Goal: Task Accomplishment & Management: Manage account settings

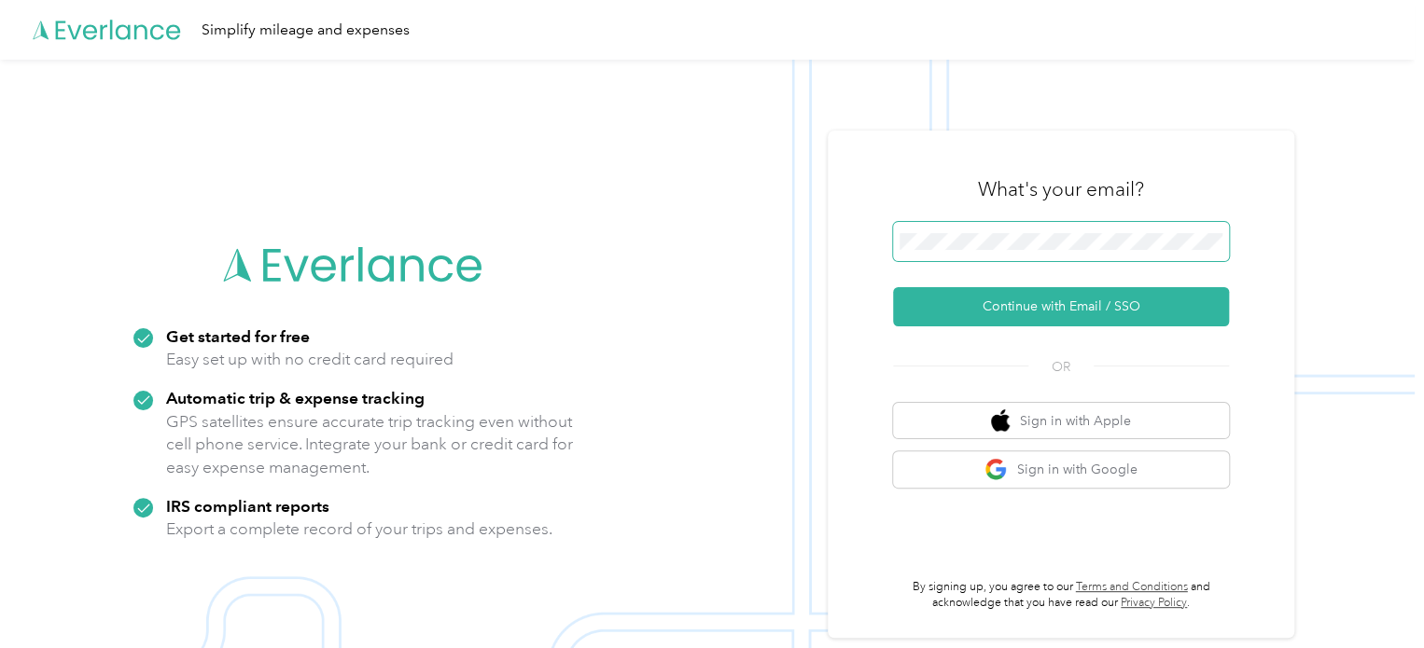
click at [992, 227] on span at bounding box center [1061, 241] width 336 height 39
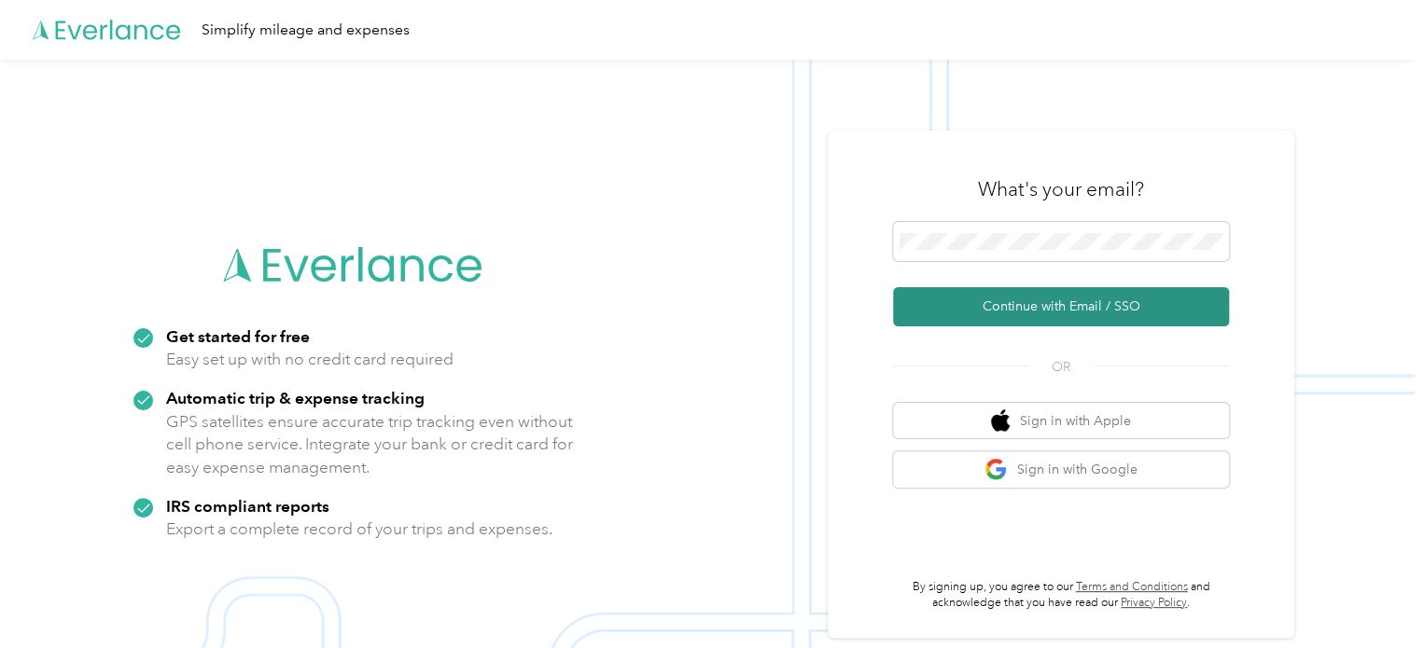
click at [1080, 299] on button "Continue with Email / SSO" at bounding box center [1061, 306] width 336 height 39
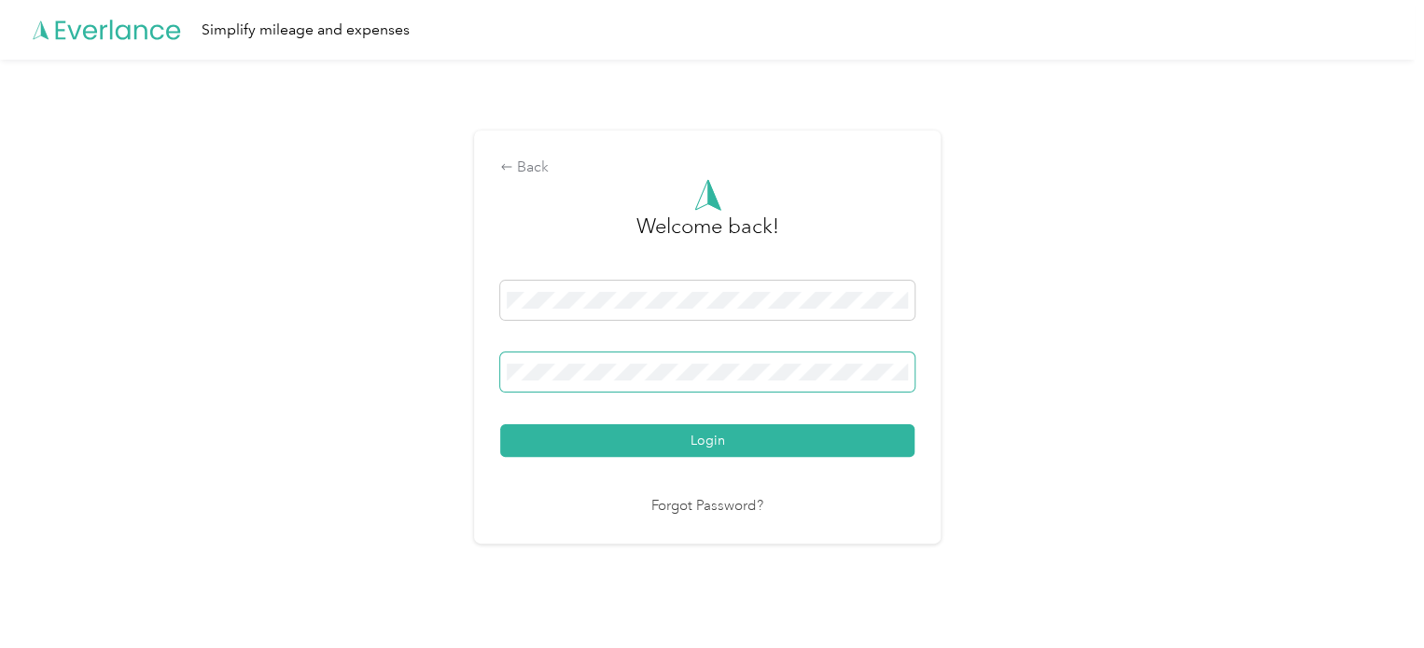
click at [500, 424] on button "Login" at bounding box center [707, 440] width 414 height 33
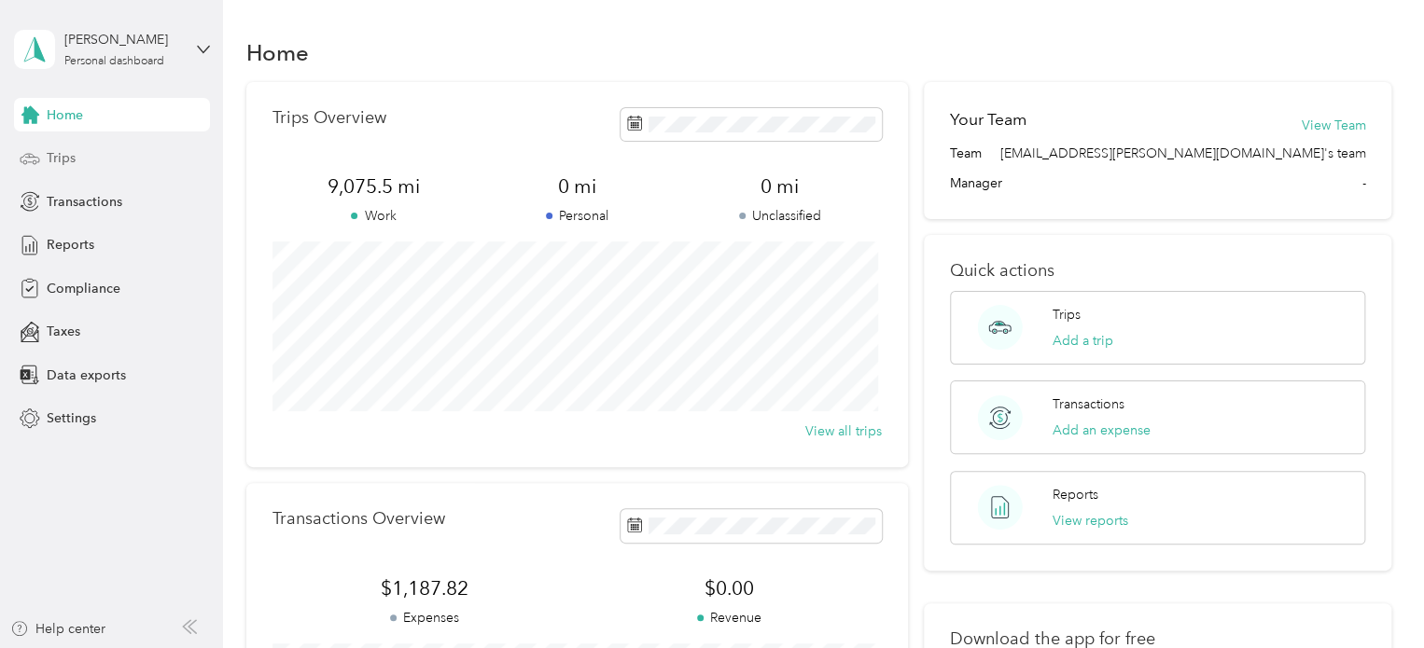
click at [49, 167] on span "Trips" at bounding box center [61, 158] width 29 height 20
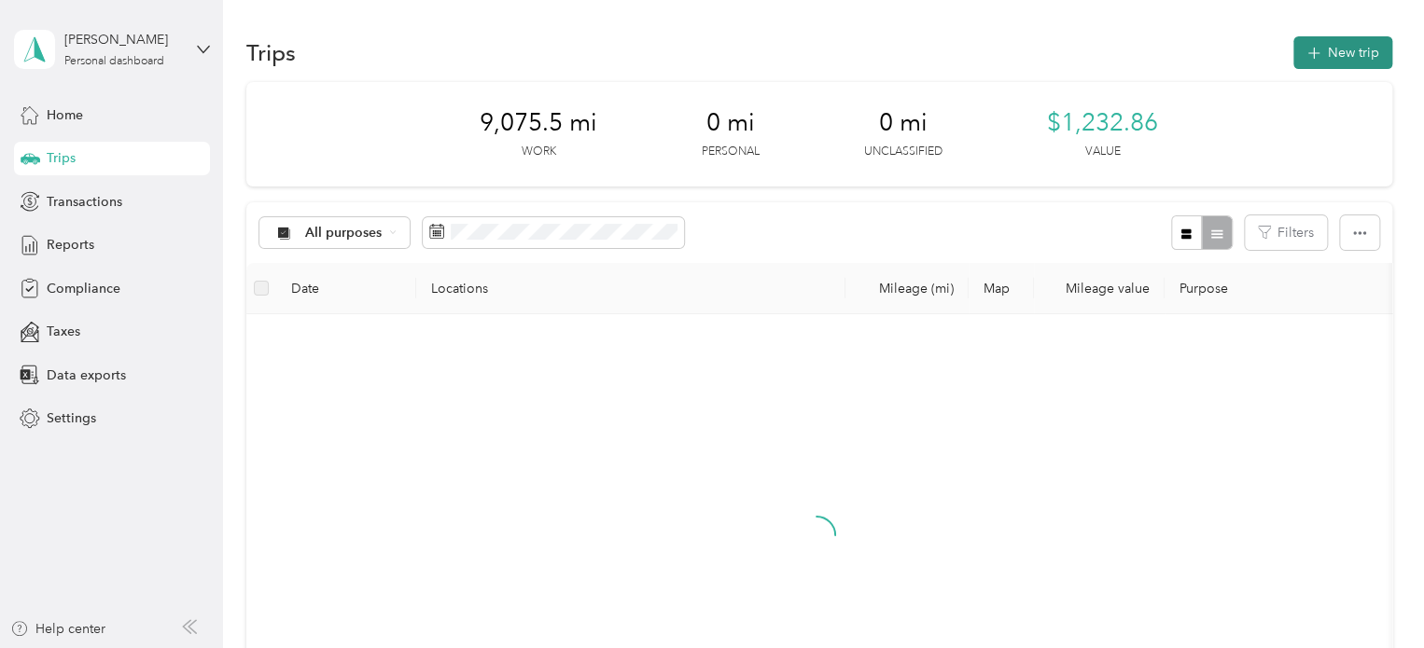
click at [1326, 44] on button "New trip" at bounding box center [1342, 52] width 99 height 33
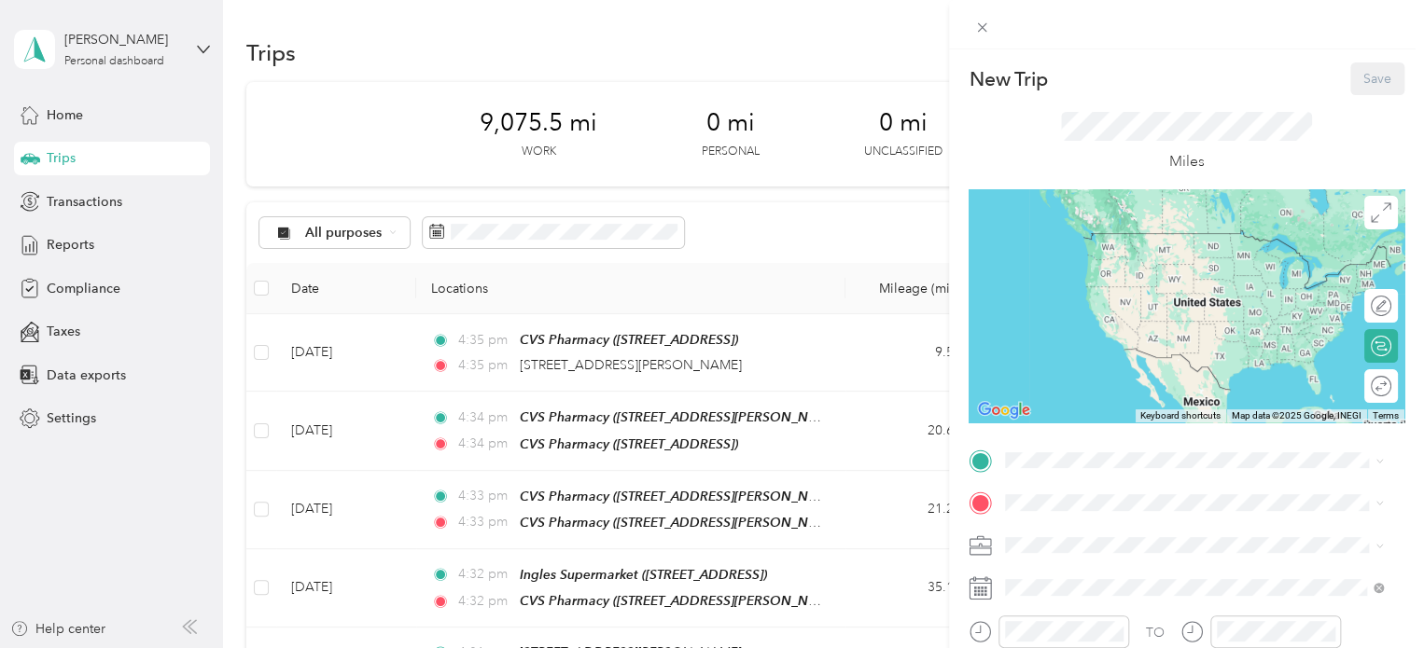
click at [512, 231] on div "New Trip Save This trip cannot be edited because it is either under review, app…" at bounding box center [712, 324] width 1424 height 648
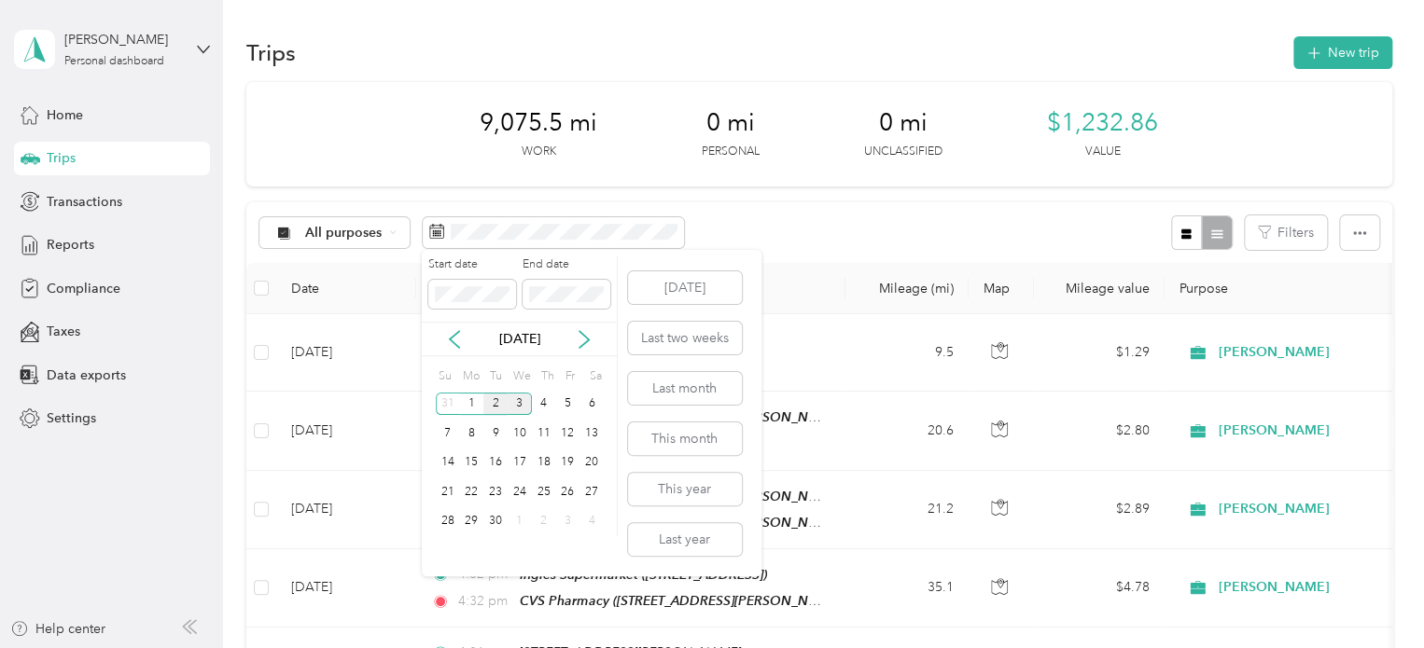
click at [497, 399] on div "2" at bounding box center [495, 404] width 24 height 23
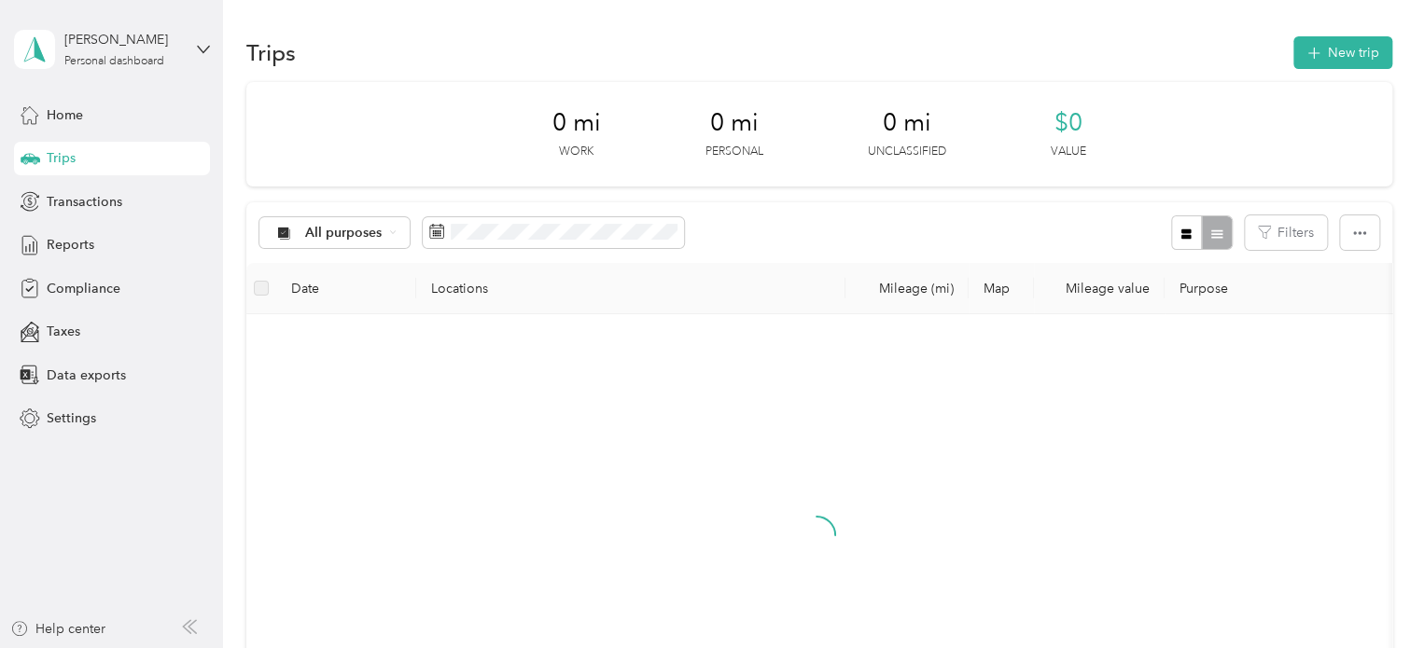
click at [497, 399] on div "2" at bounding box center [495, 401] width 24 height 23
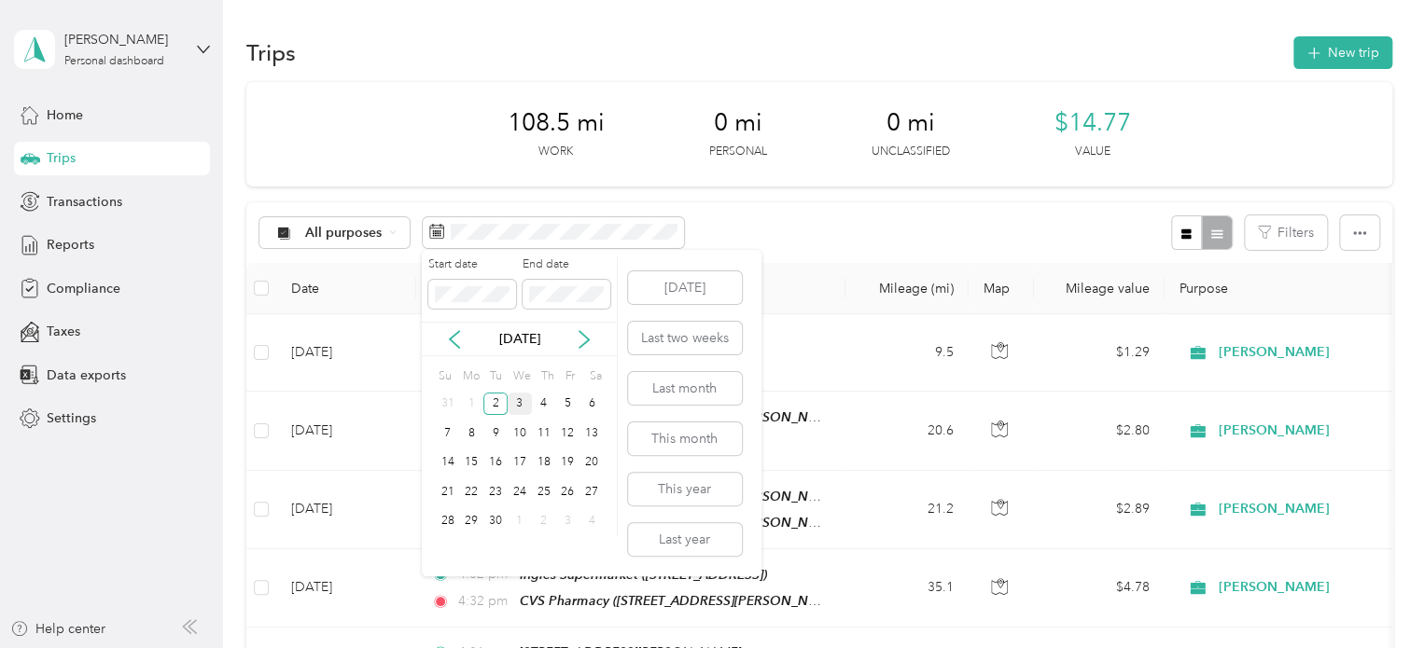
click at [517, 393] on div "3" at bounding box center [519, 404] width 24 height 23
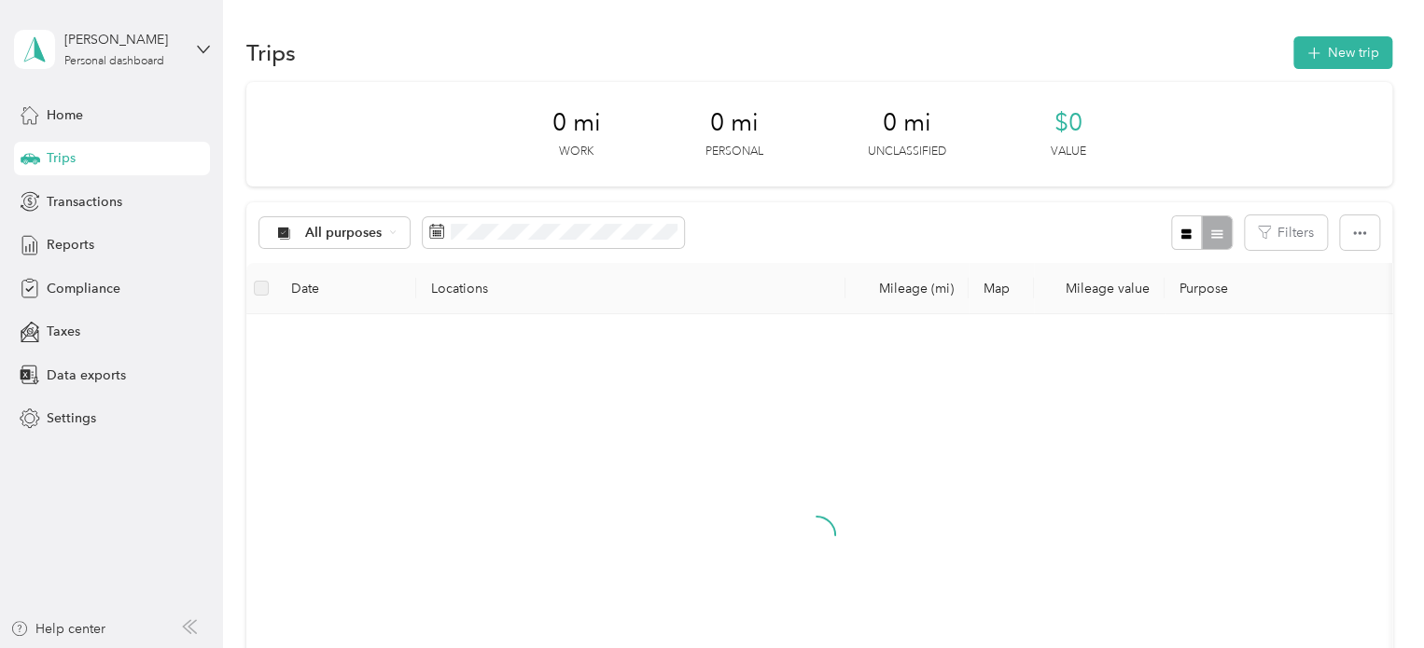
click at [517, 393] on div "3" at bounding box center [519, 393] width 24 height 23
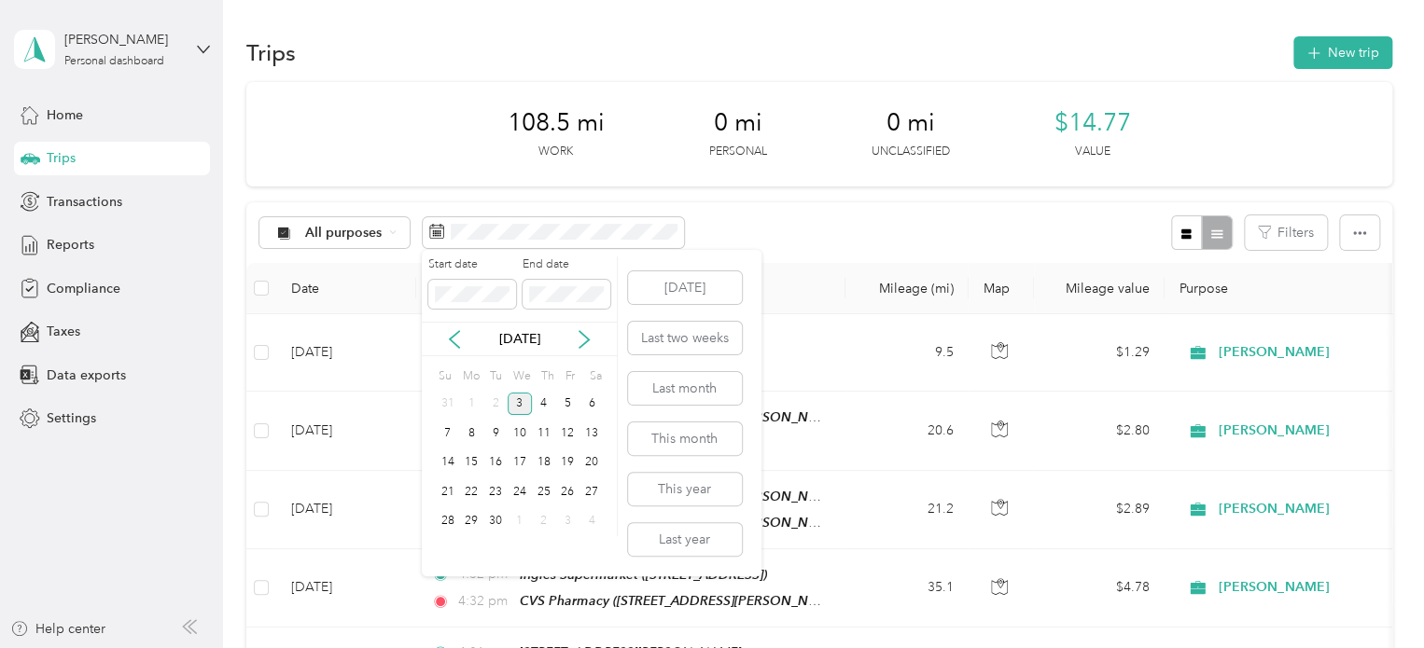
click at [514, 401] on div "3" at bounding box center [519, 404] width 24 height 23
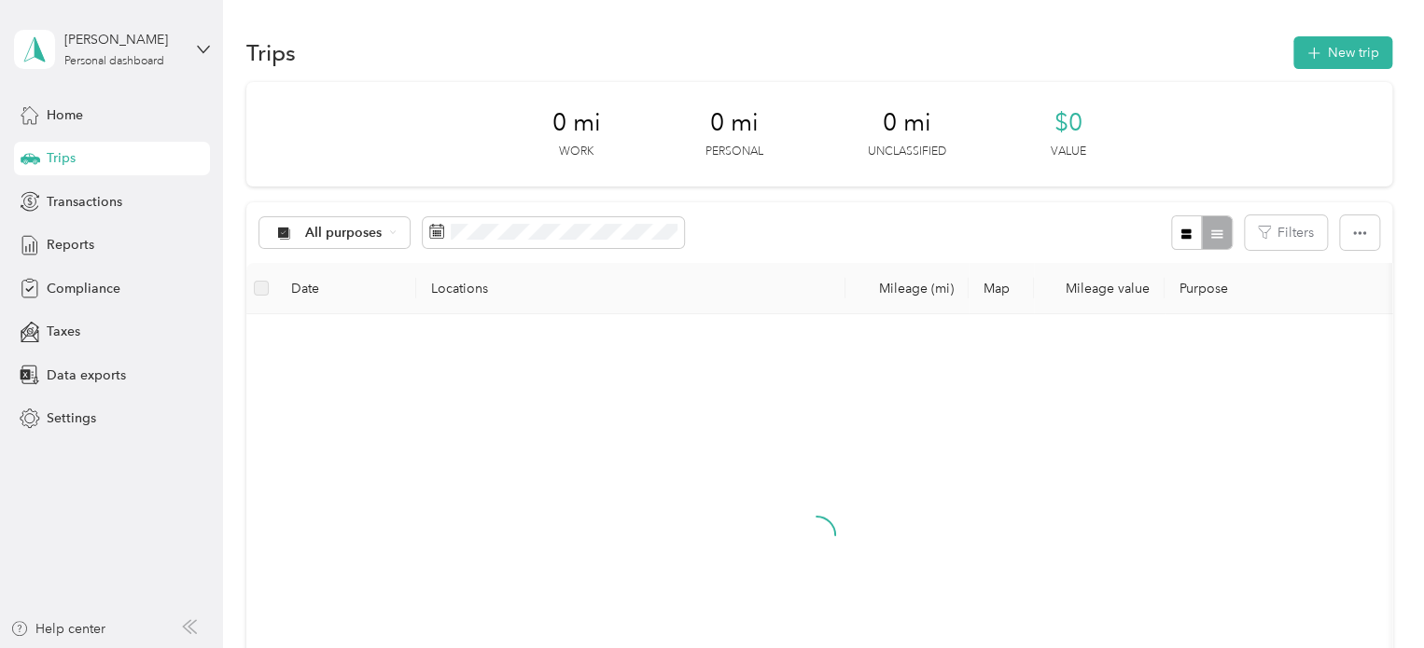
click at [514, 401] on div "3" at bounding box center [519, 403] width 24 height 23
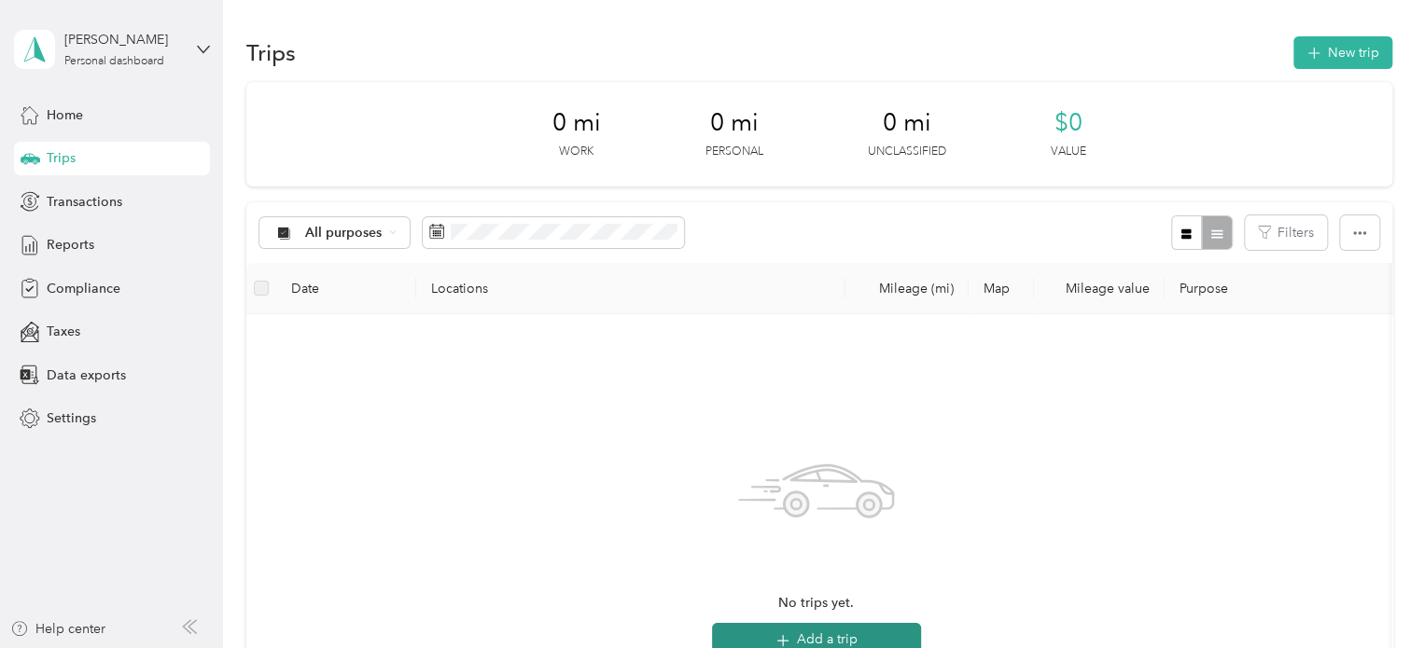
click at [810, 633] on button "Add a trip" at bounding box center [816, 640] width 209 height 34
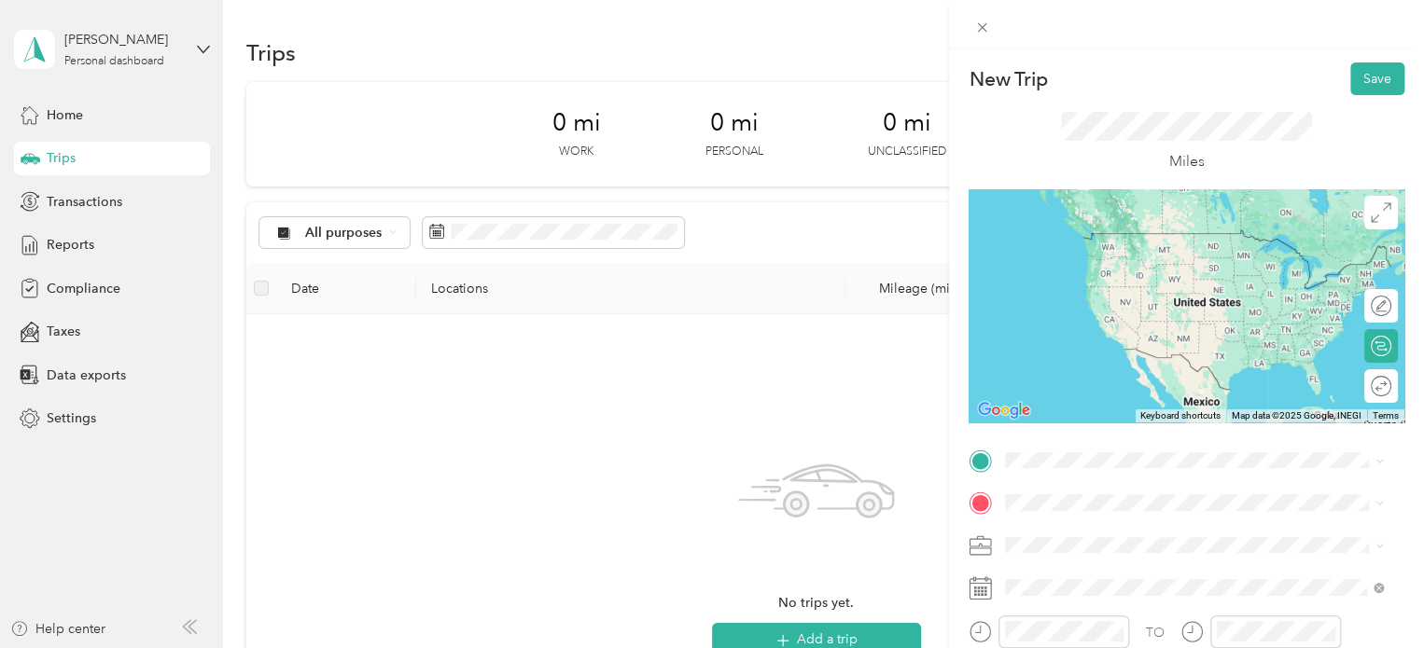
click at [1117, 237] on div "[STREET_ADDRESS][US_STATE]" at bounding box center [1193, 224] width 365 height 25
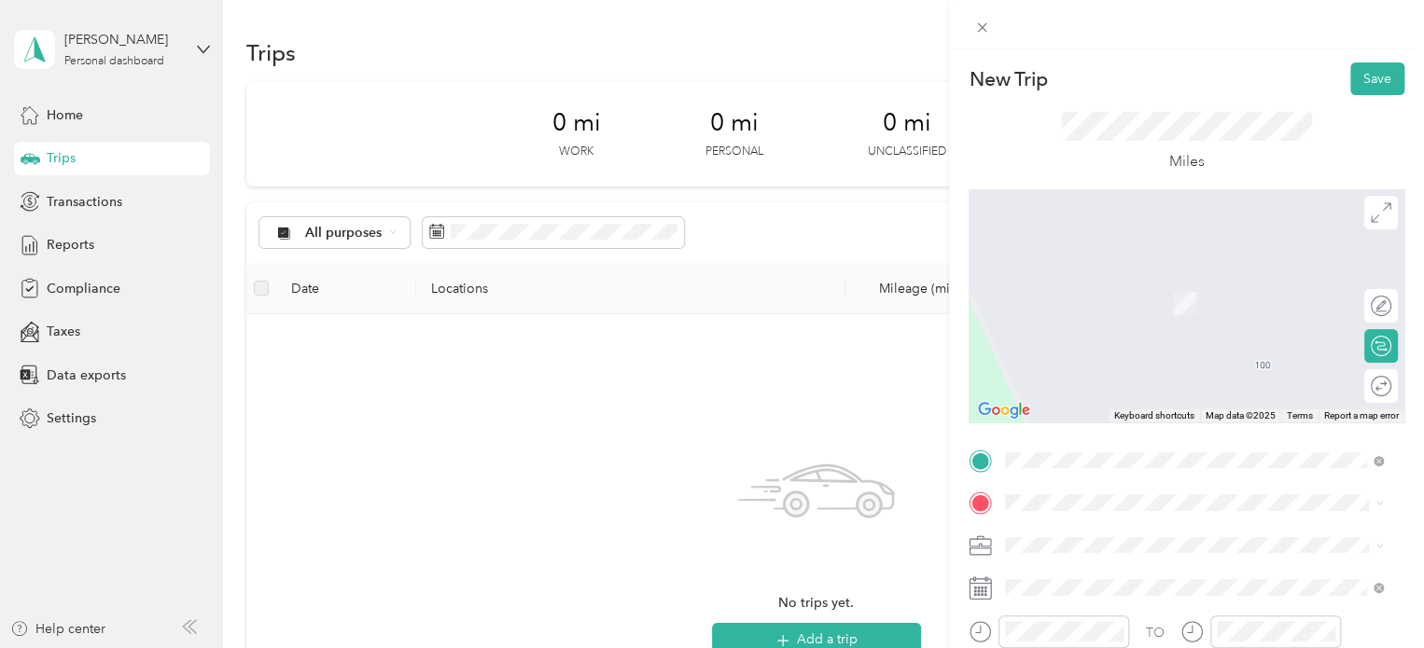
click at [1100, 360] on div "TEAM Publix Super Market [STREET_ADDRESS]" at bounding box center [1134, 352] width 189 height 46
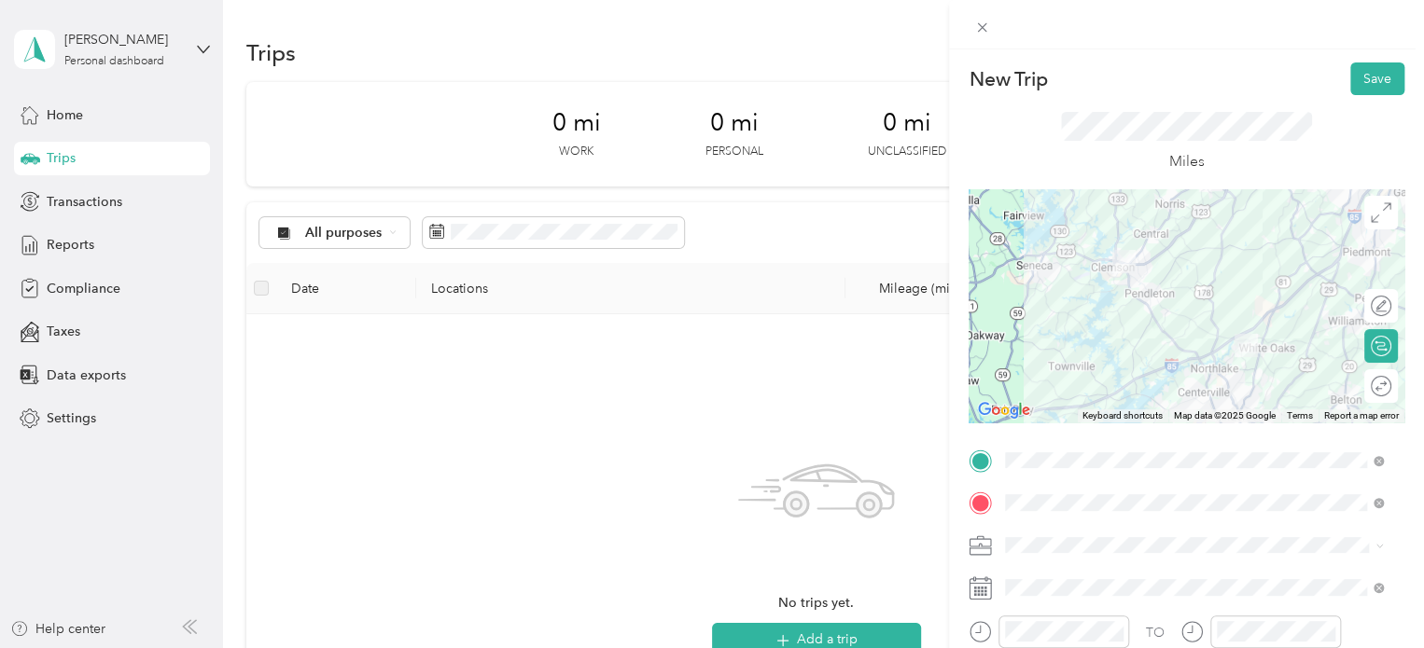
click at [1188, 274] on div at bounding box center [1186, 305] width 436 height 233
click at [1350, 71] on button "Save" at bounding box center [1377, 78] width 54 height 33
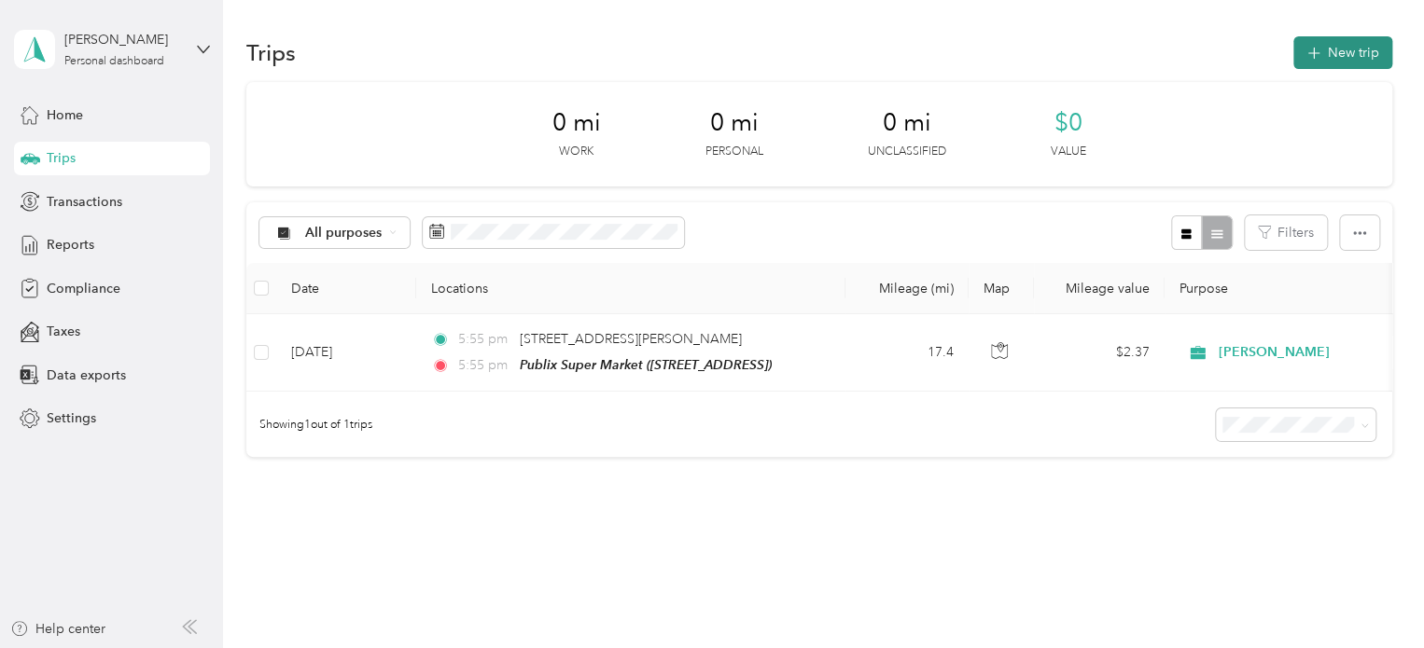
click at [1321, 49] on button "New trip" at bounding box center [1342, 52] width 99 height 33
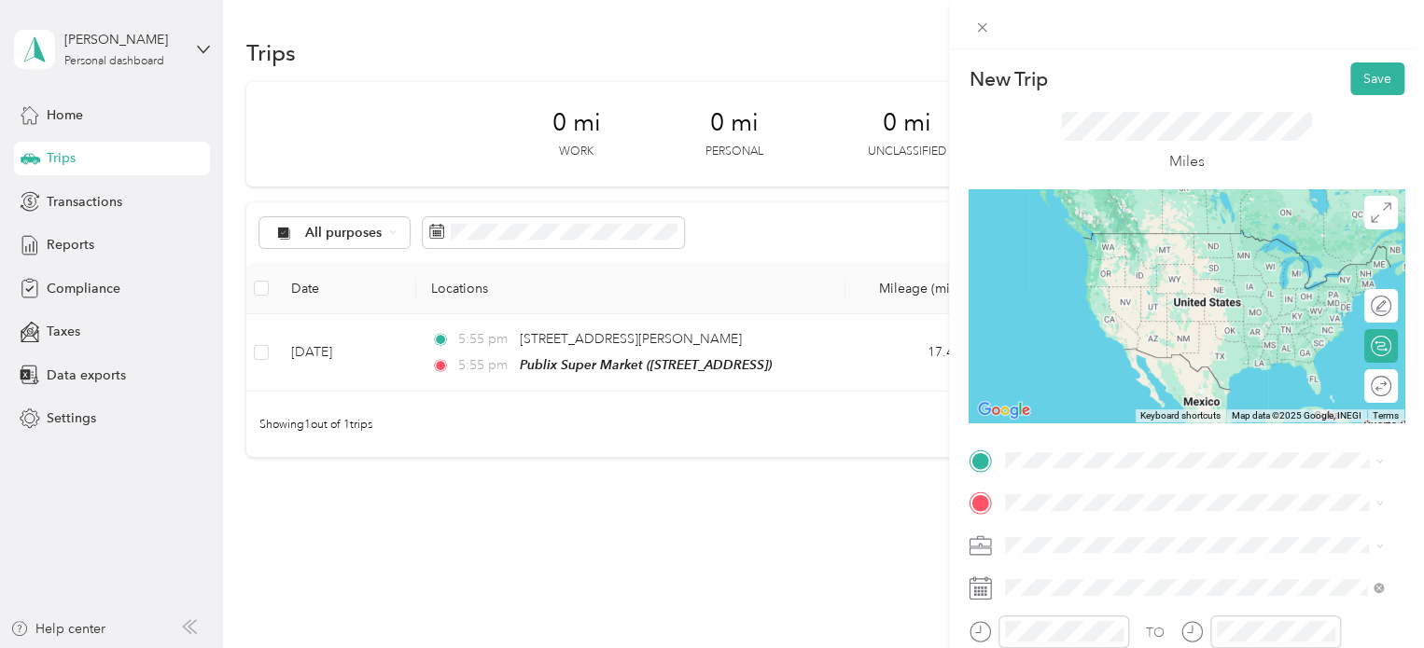
click at [1114, 309] on div "TEAM Publix Super Market" at bounding box center [1134, 307] width 189 height 23
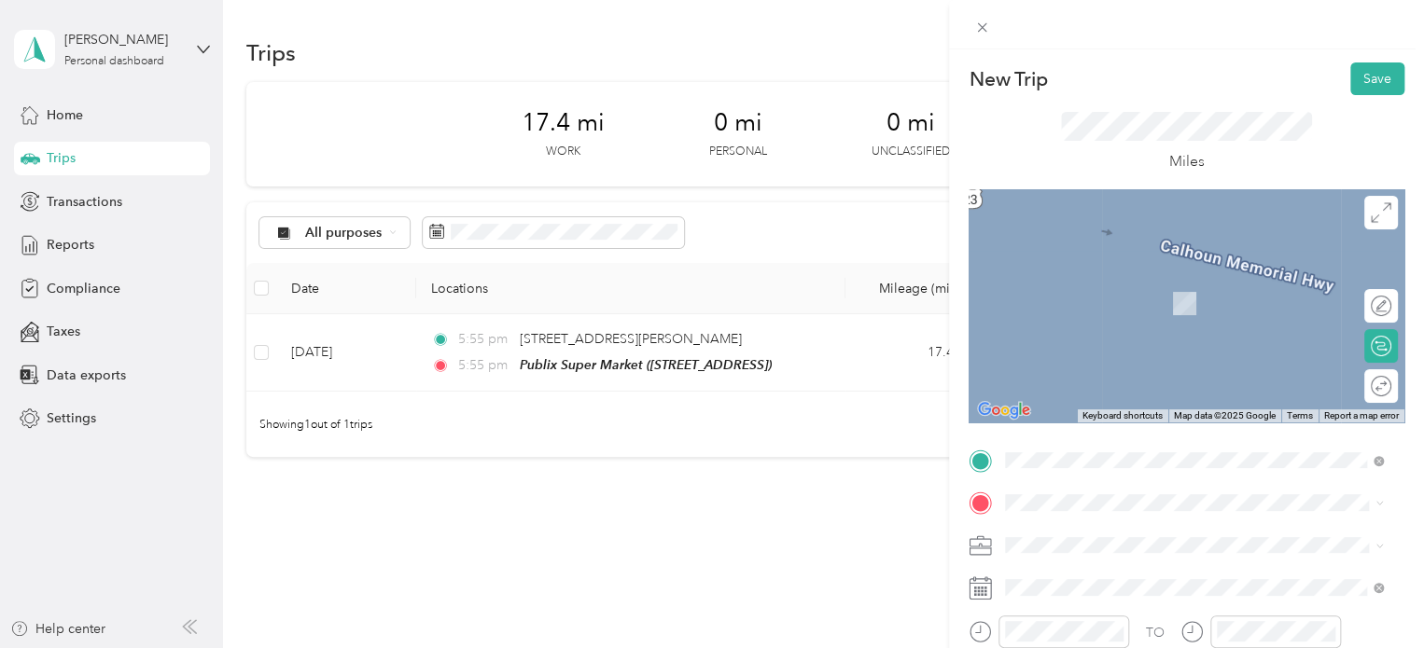
click at [1084, 291] on div "TEAM CVS Pharmacy [STREET_ADDRESS]" at bounding box center [1116, 287] width 153 height 46
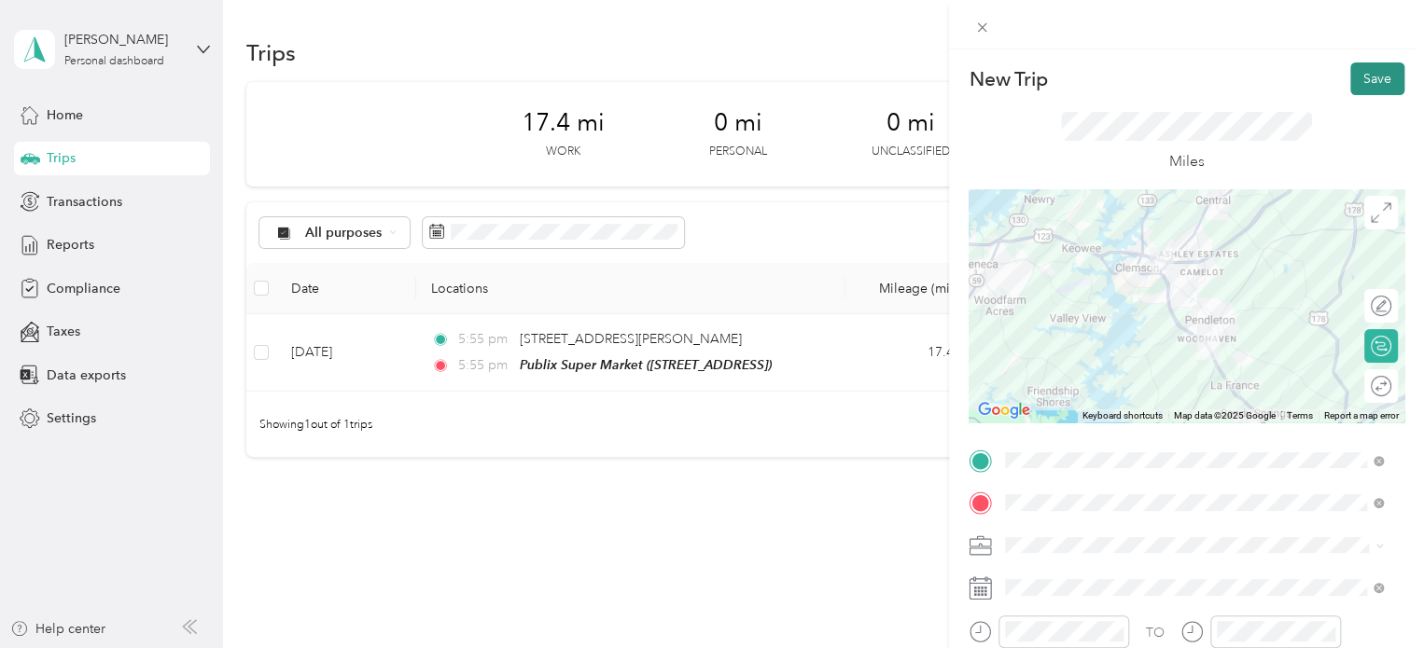
click at [1362, 81] on button "Save" at bounding box center [1377, 78] width 54 height 33
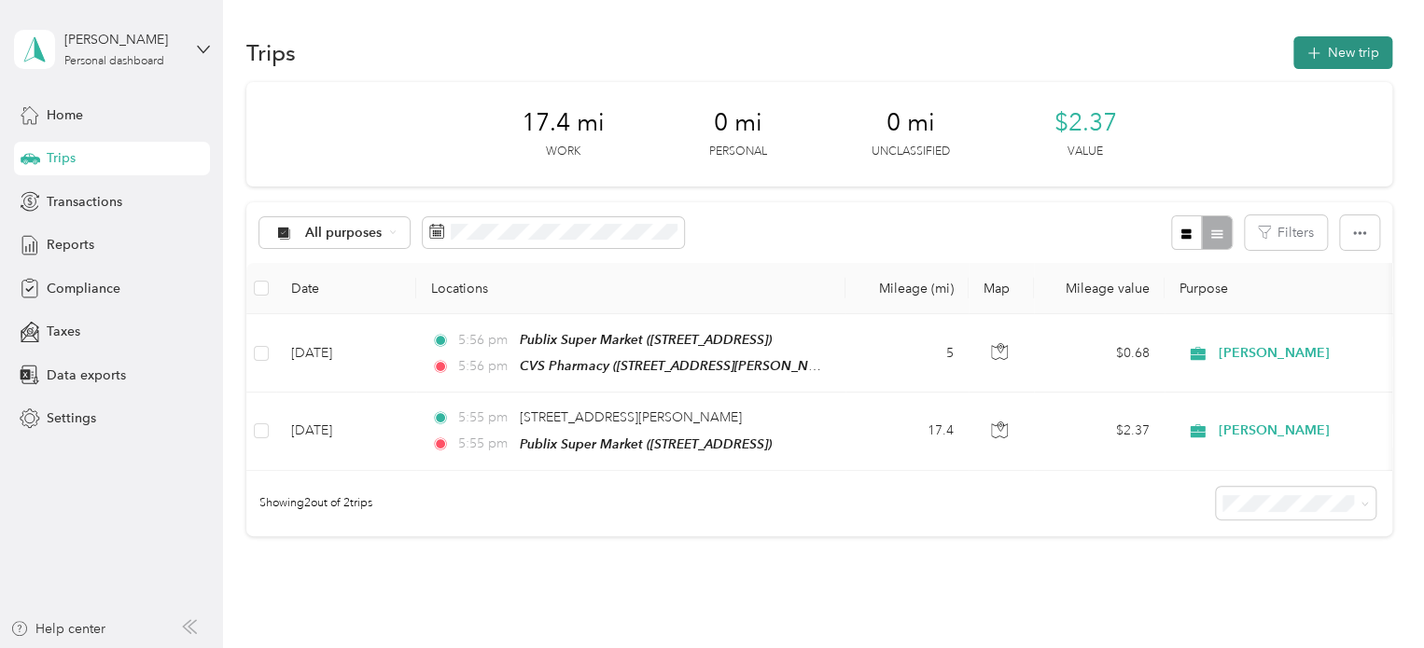
click at [1319, 49] on button "New trip" at bounding box center [1342, 52] width 99 height 33
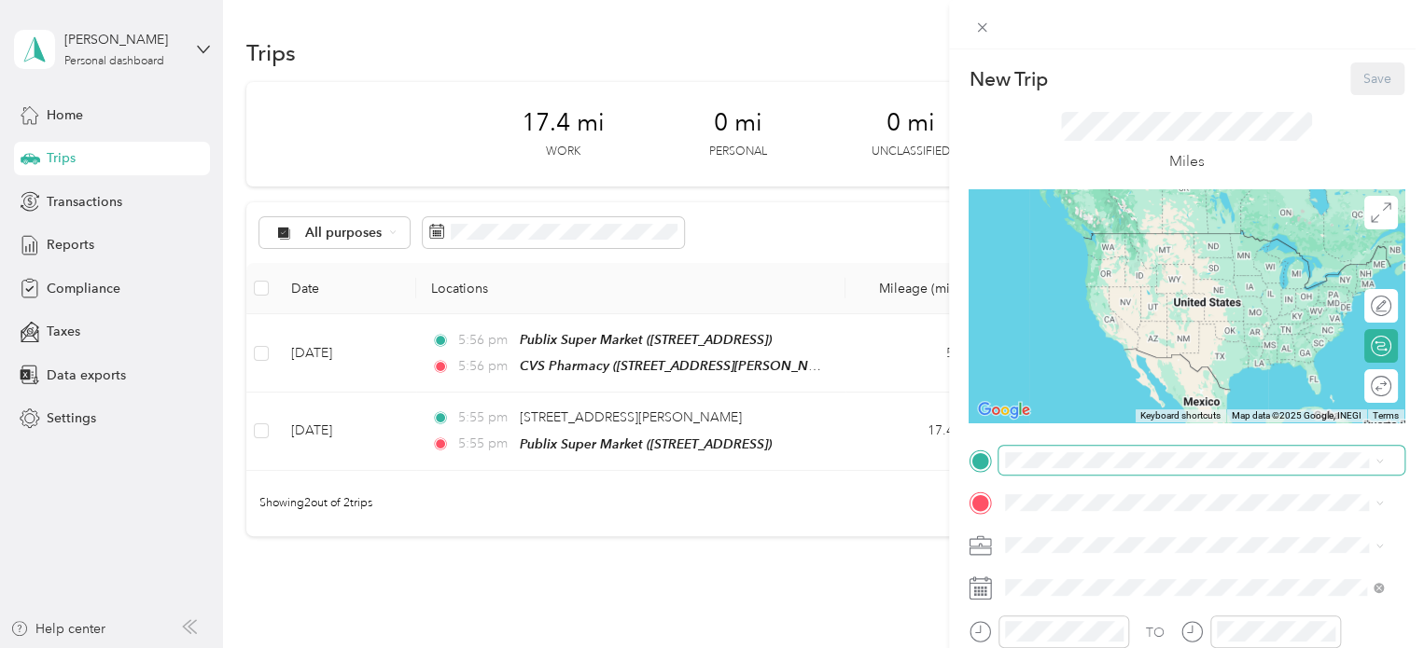
click at [1031, 450] on span at bounding box center [1201, 461] width 406 height 30
click at [1096, 263] on span "[STREET_ADDRESS]" at bounding box center [1099, 267] width 118 height 16
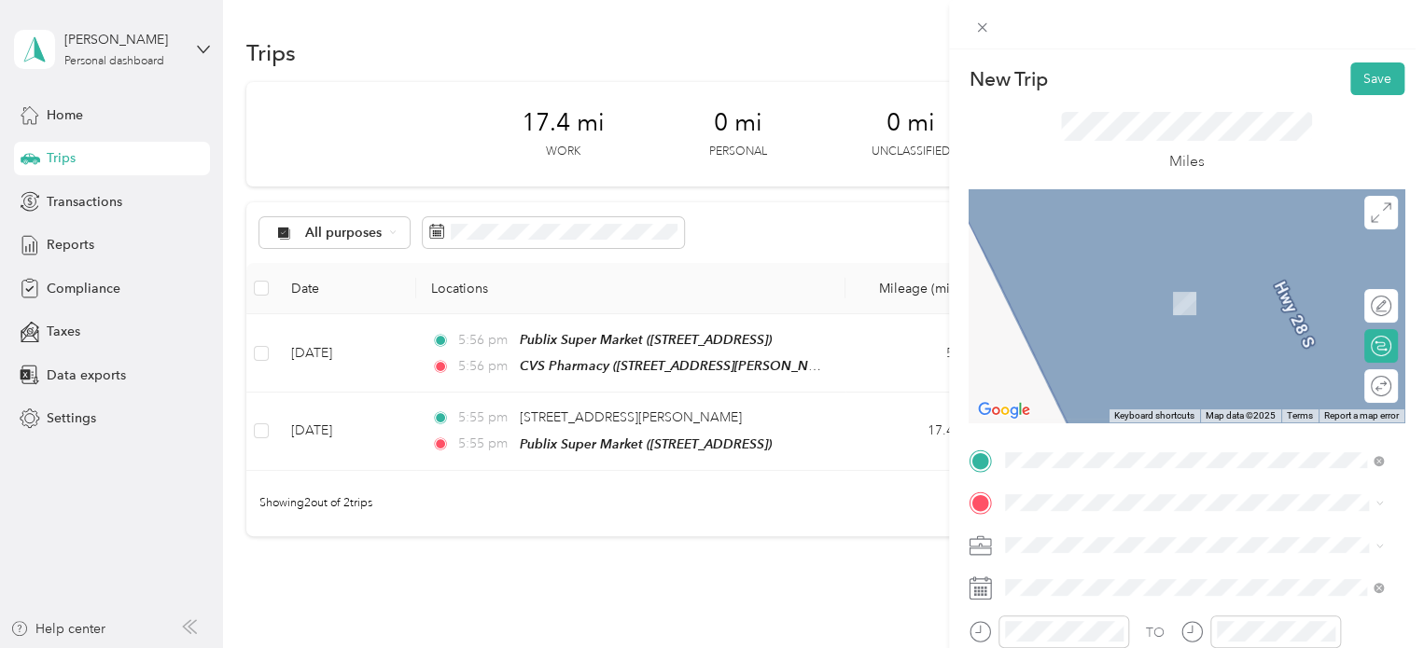
click at [1099, 368] on div "TEAM CVS Pharmacy [STREET_ADDRESS]" at bounding box center [1116, 346] width 153 height 46
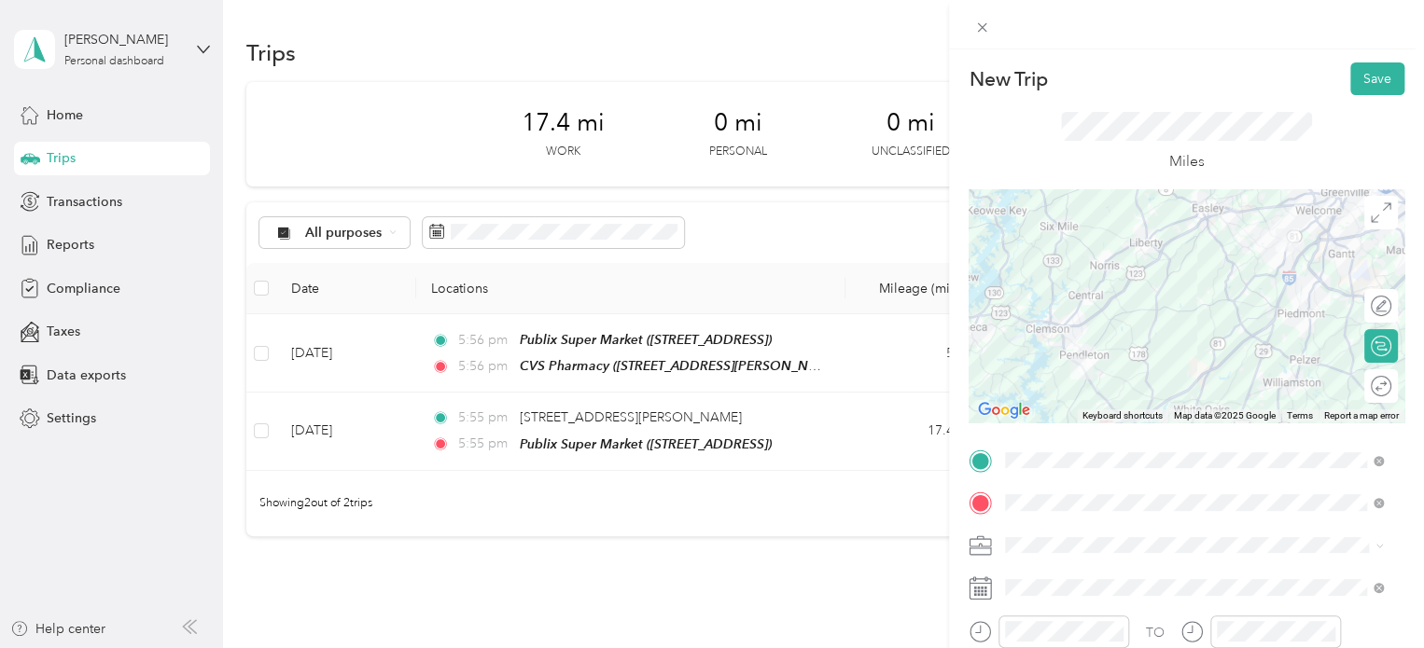
click at [1142, 312] on div at bounding box center [1186, 305] width 436 height 233
click at [1182, 382] on div at bounding box center [1186, 305] width 436 height 233
click at [1212, 363] on div at bounding box center [1186, 305] width 436 height 233
click at [1107, 378] on div at bounding box center [1186, 305] width 436 height 233
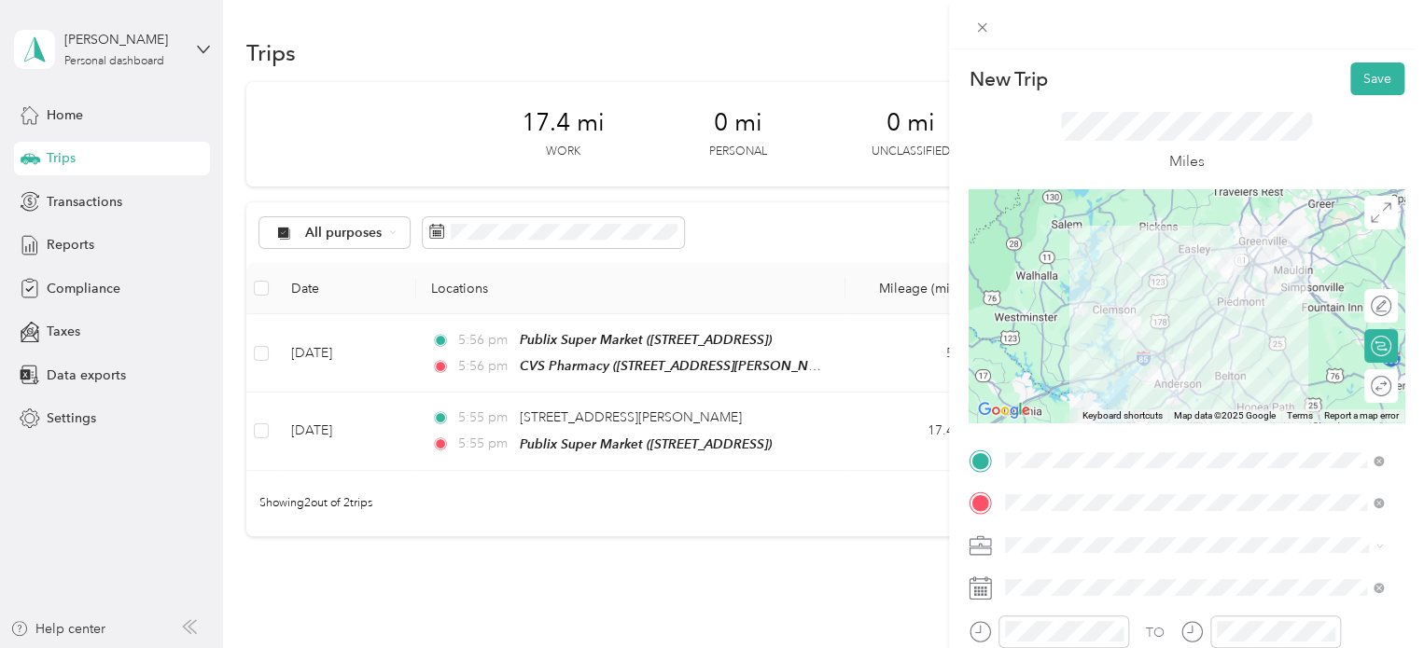
click at [1140, 349] on div at bounding box center [1186, 305] width 436 height 233
click at [1354, 85] on button "Save" at bounding box center [1377, 78] width 54 height 33
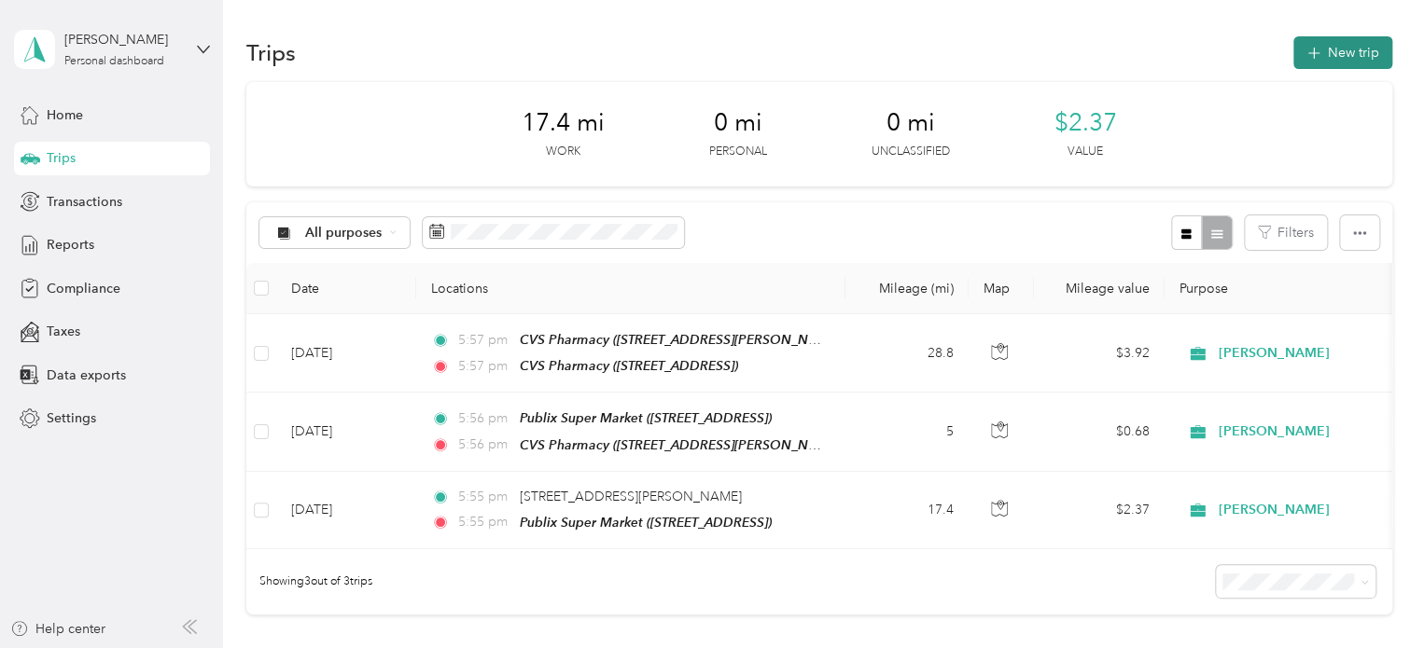
click at [1343, 49] on button "New trip" at bounding box center [1342, 52] width 99 height 33
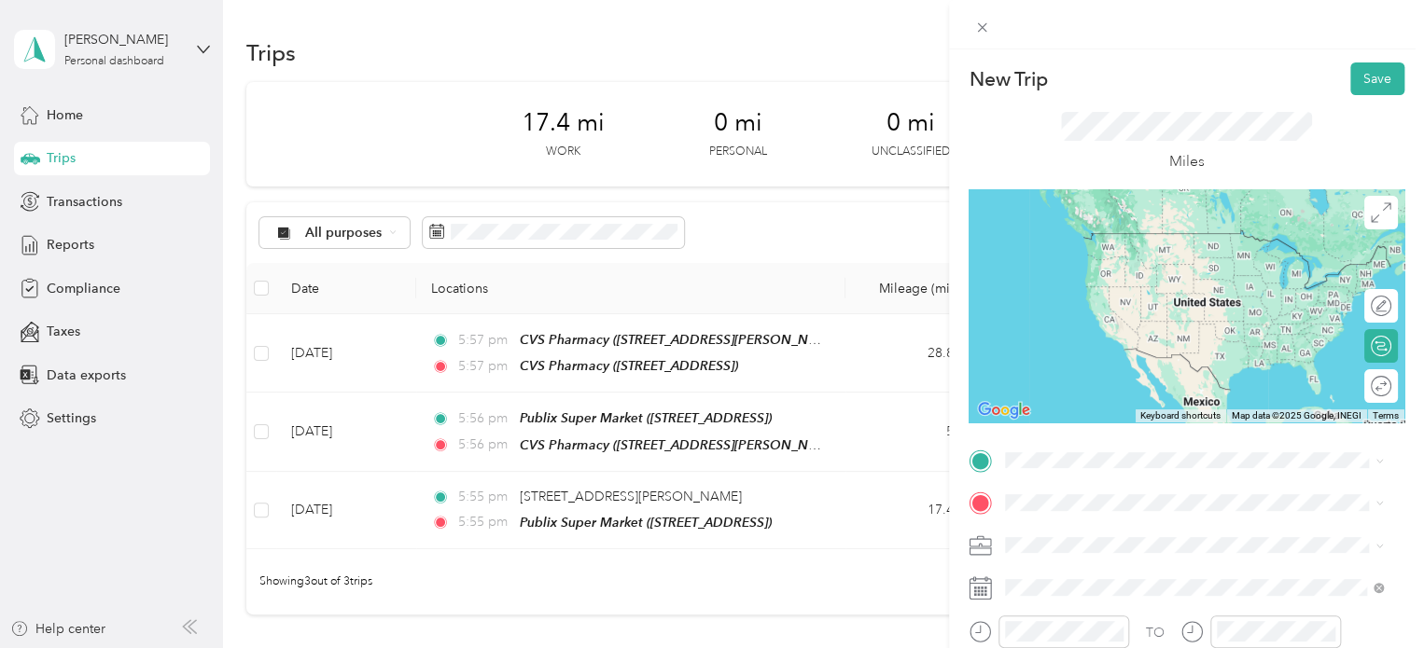
click at [1090, 325] on span "[STREET_ADDRESS]" at bounding box center [1099, 317] width 118 height 16
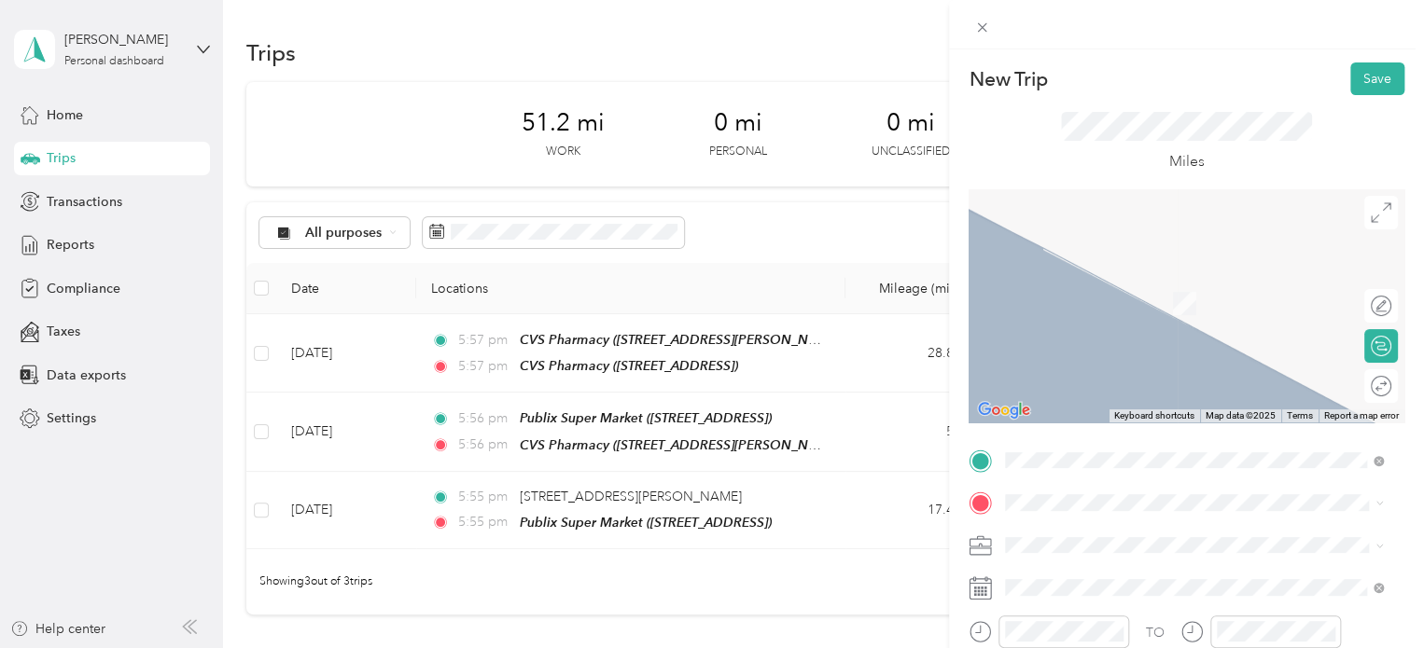
click at [1104, 355] on div "TEAM CVS Pharmacy [STREET_ADDRESS]" at bounding box center [1151, 357] width 222 height 46
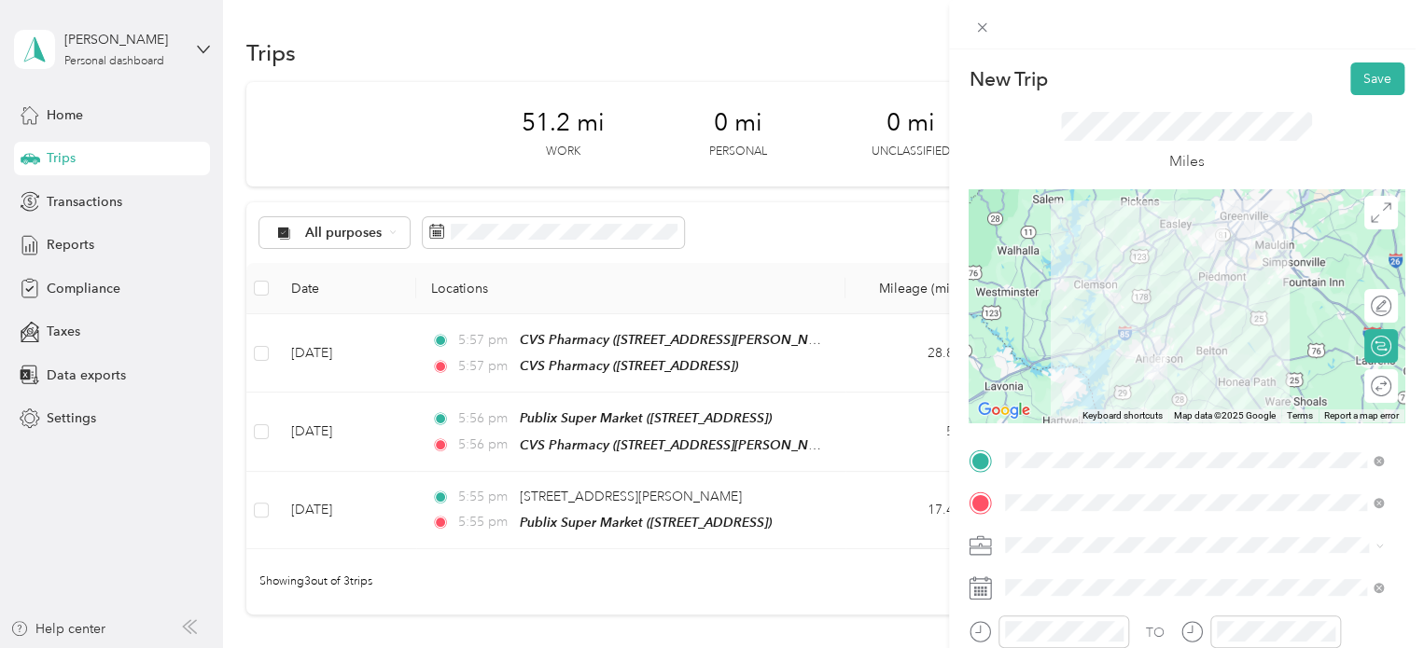
click at [1149, 319] on div at bounding box center [1186, 305] width 436 height 233
click at [1161, 338] on div at bounding box center [1186, 305] width 436 height 233
click at [1182, 319] on div at bounding box center [1186, 305] width 436 height 233
click at [1155, 329] on div at bounding box center [1186, 305] width 436 height 233
click at [1184, 323] on div at bounding box center [1186, 305] width 436 height 233
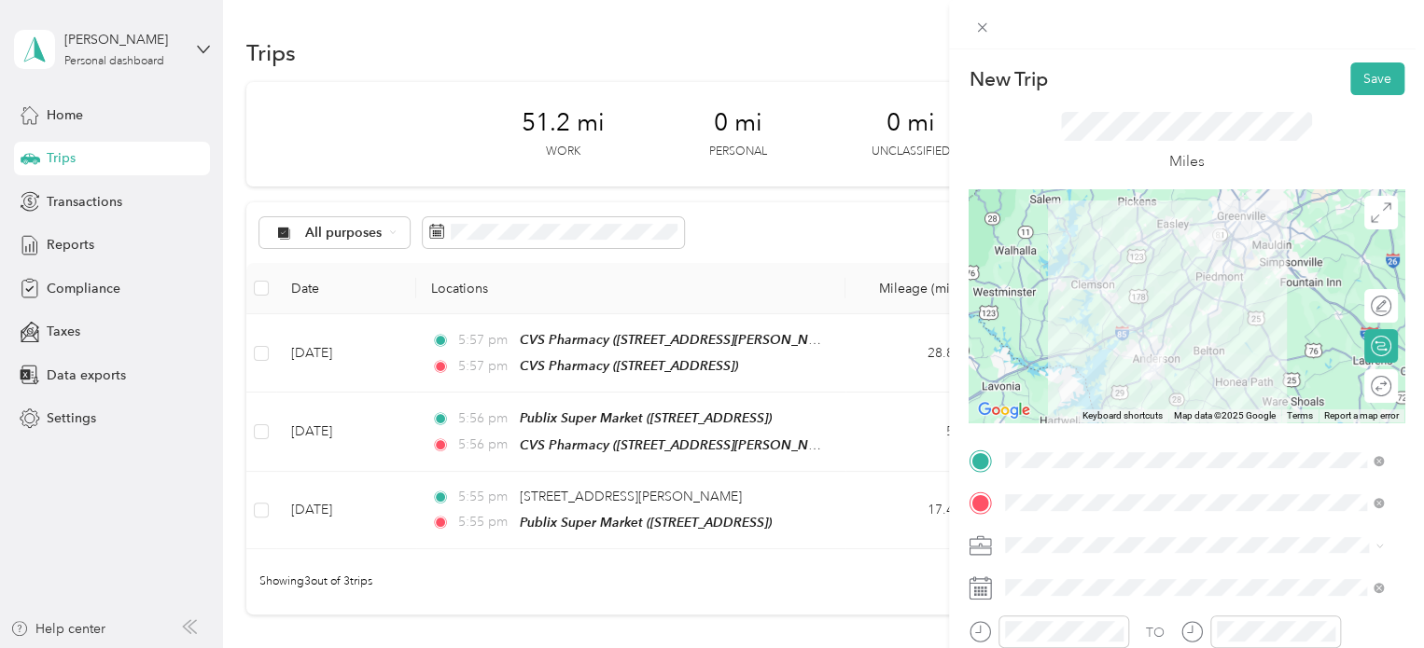
click at [1146, 322] on div at bounding box center [1186, 305] width 436 height 233
click at [1141, 321] on div at bounding box center [1186, 305] width 436 height 233
click at [1363, 76] on button "Save" at bounding box center [1377, 78] width 54 height 33
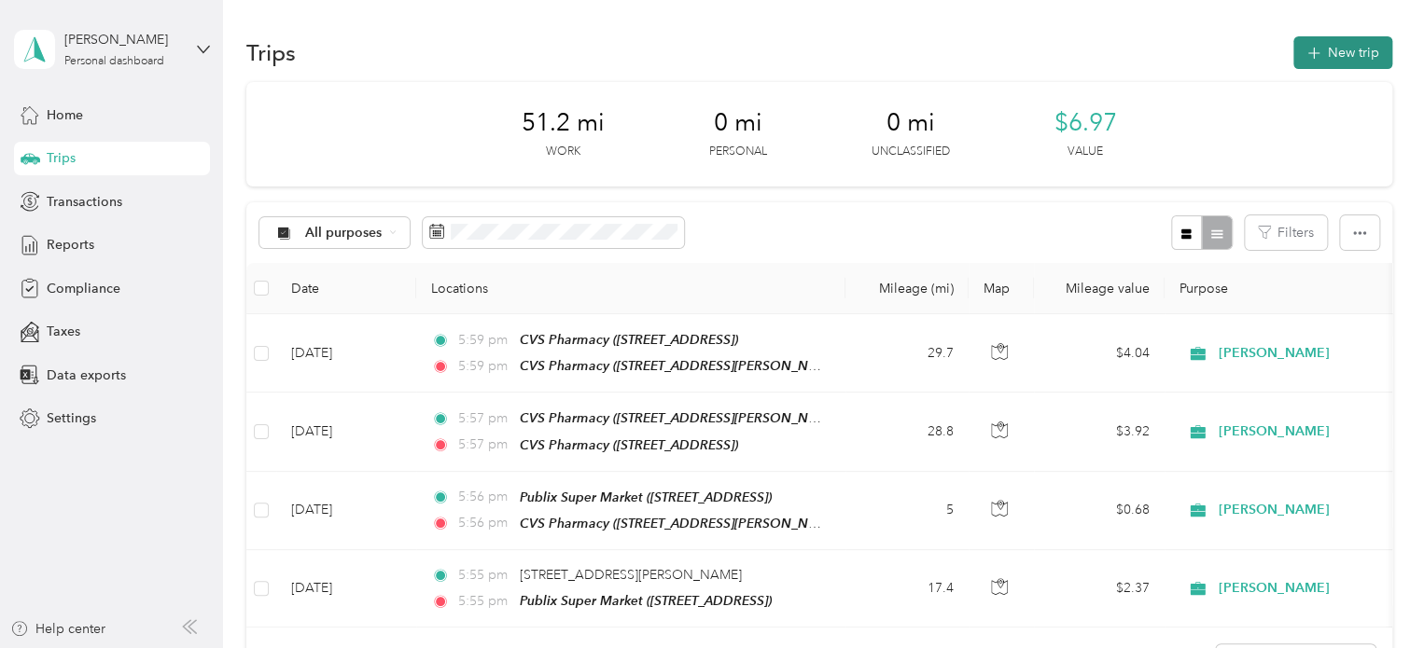
click at [1312, 50] on icon "button" at bounding box center [1312, 53] width 21 height 21
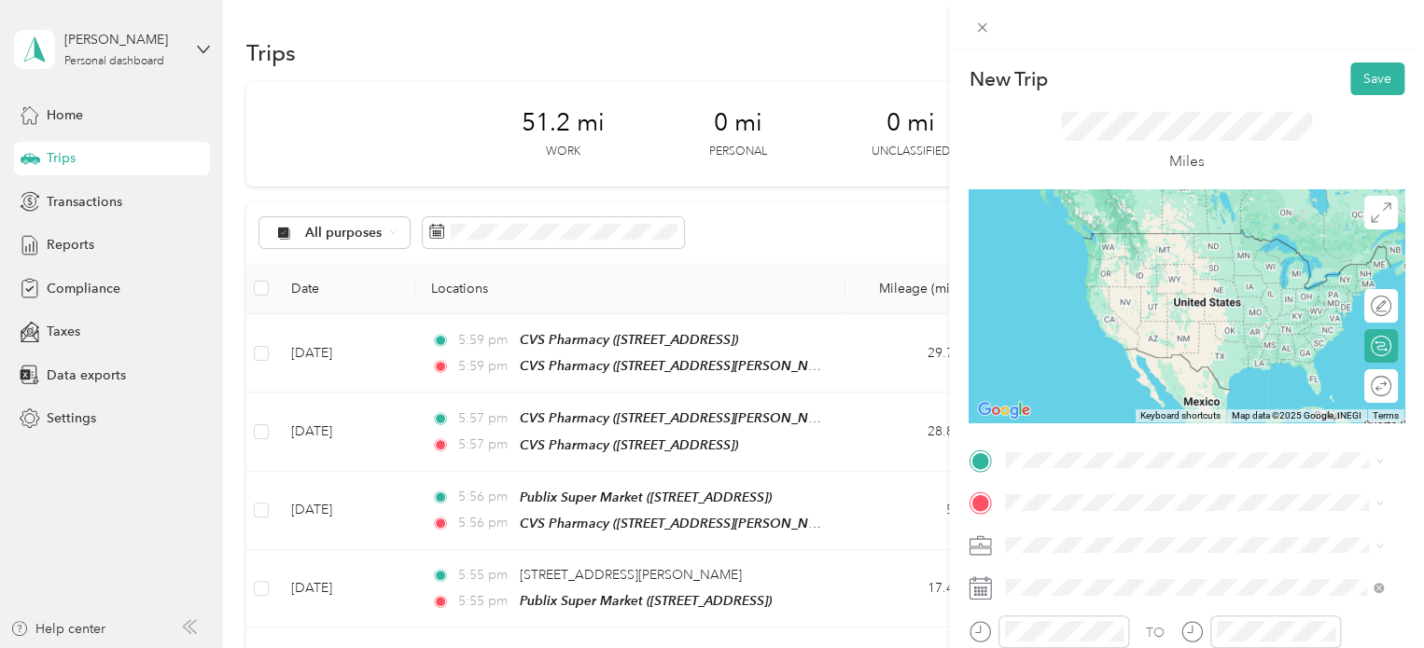
click at [1060, 329] on span "[STREET_ADDRESS][PERSON_NAME]" at bounding box center [1151, 325] width 222 height 16
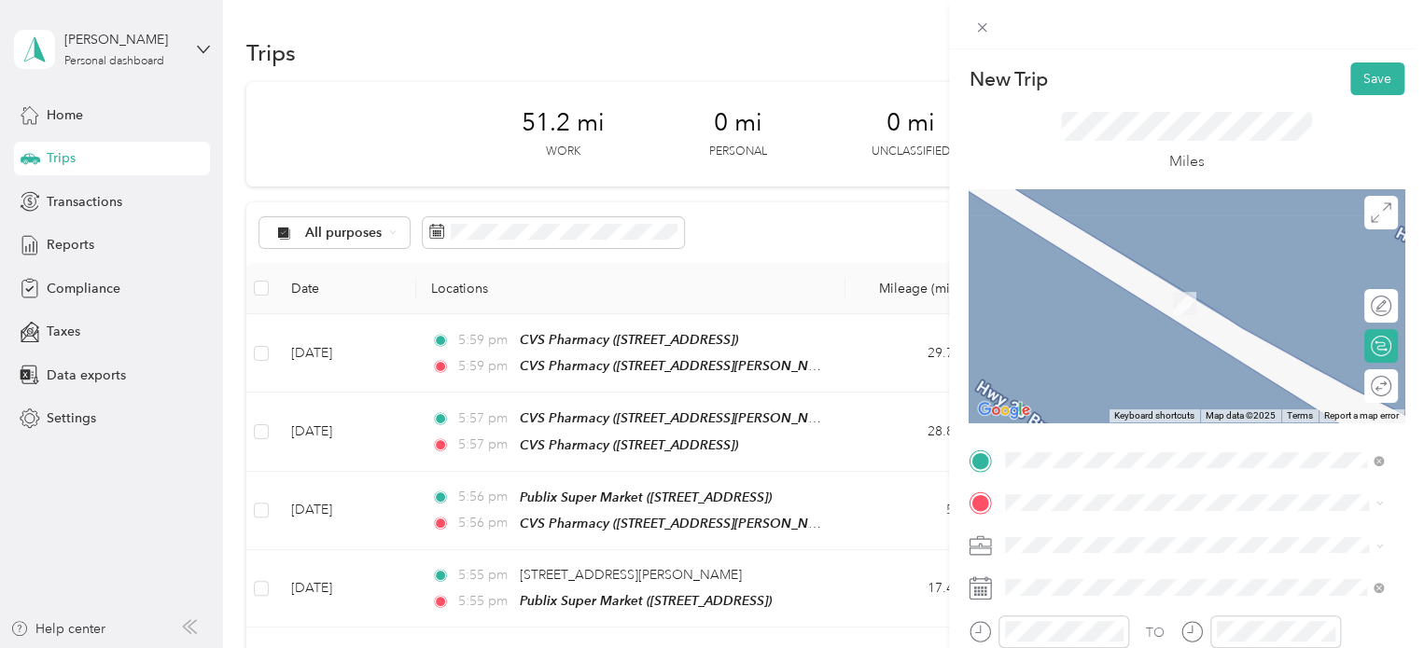
click at [1115, 274] on span "[STREET_ADDRESS][US_STATE]" at bounding box center [1133, 265] width 187 height 17
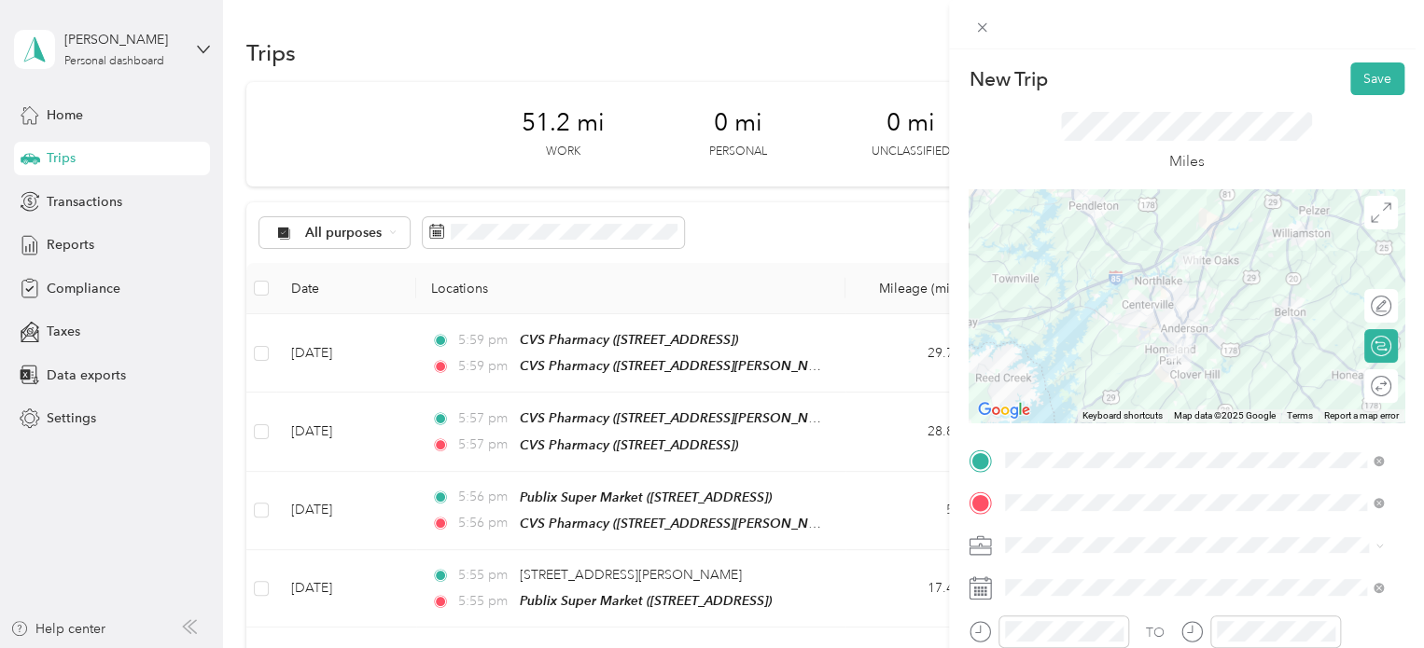
click at [1205, 294] on div at bounding box center [1186, 305] width 436 height 233
click at [1356, 76] on button "Save" at bounding box center [1377, 78] width 54 height 33
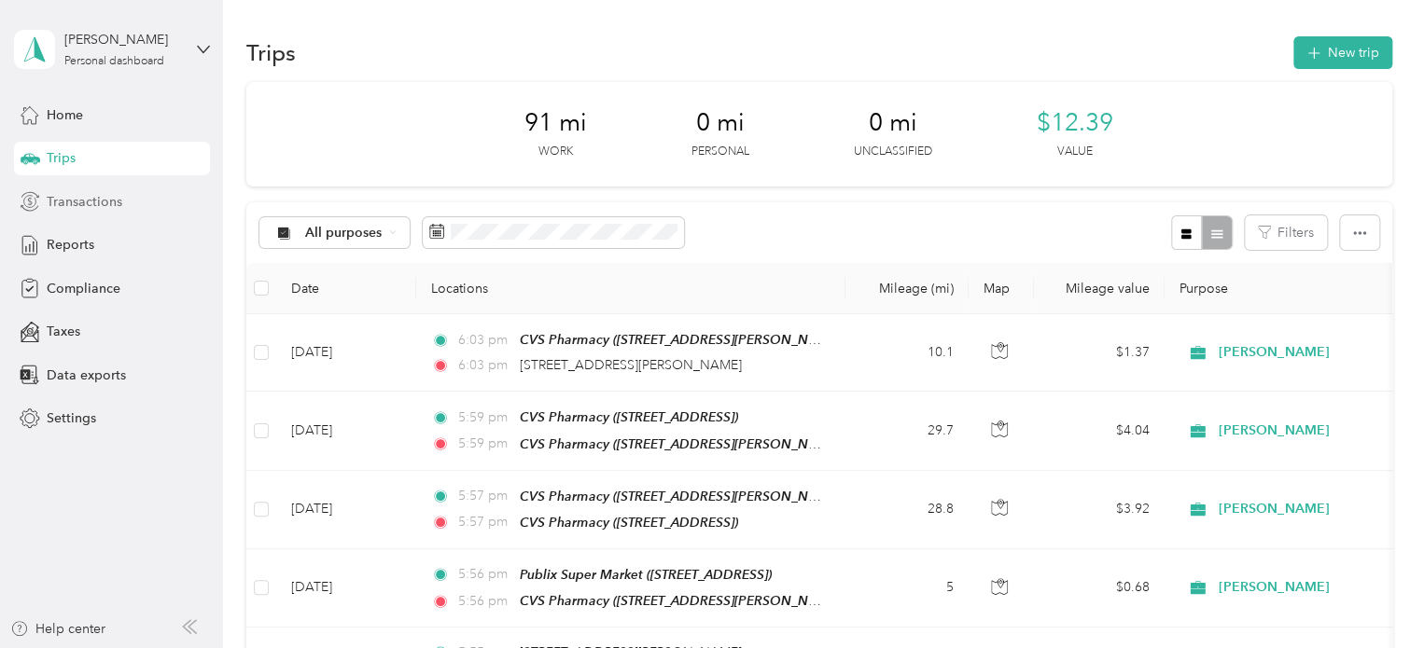
click at [66, 201] on span "Transactions" at bounding box center [85, 202] width 76 height 20
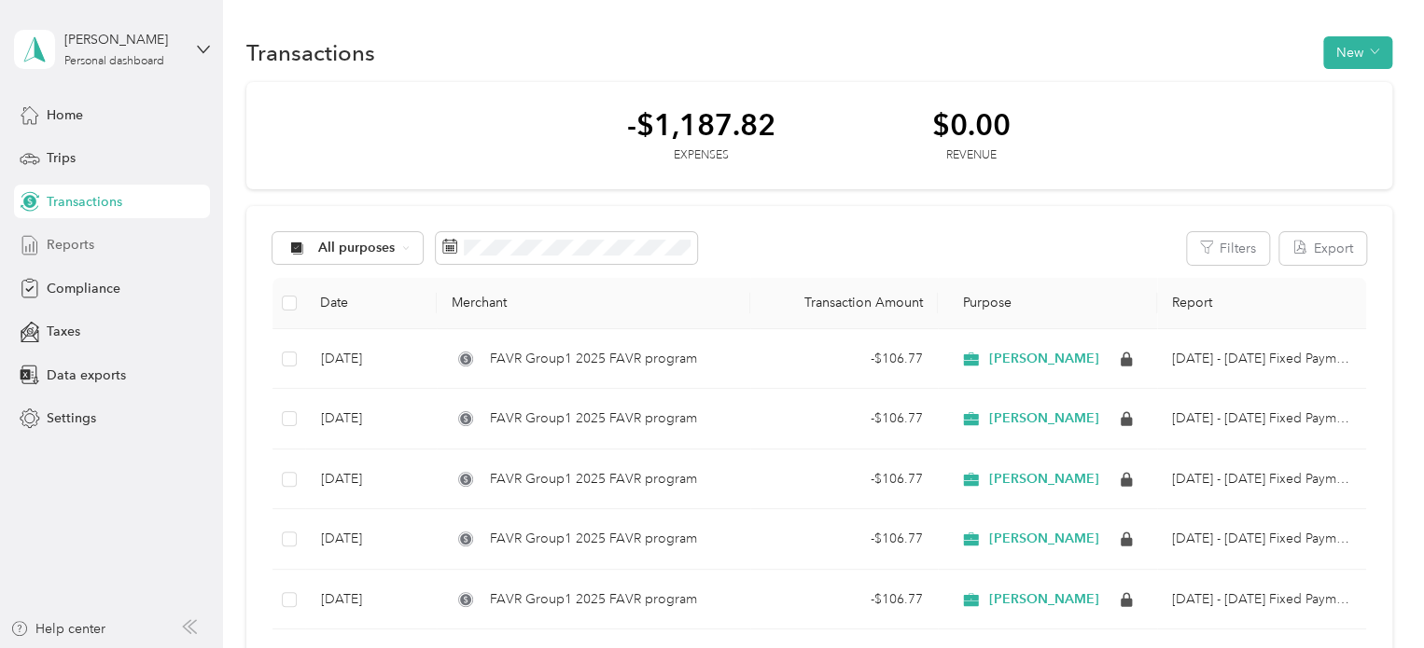
click at [75, 245] on span "Reports" at bounding box center [71, 245] width 48 height 20
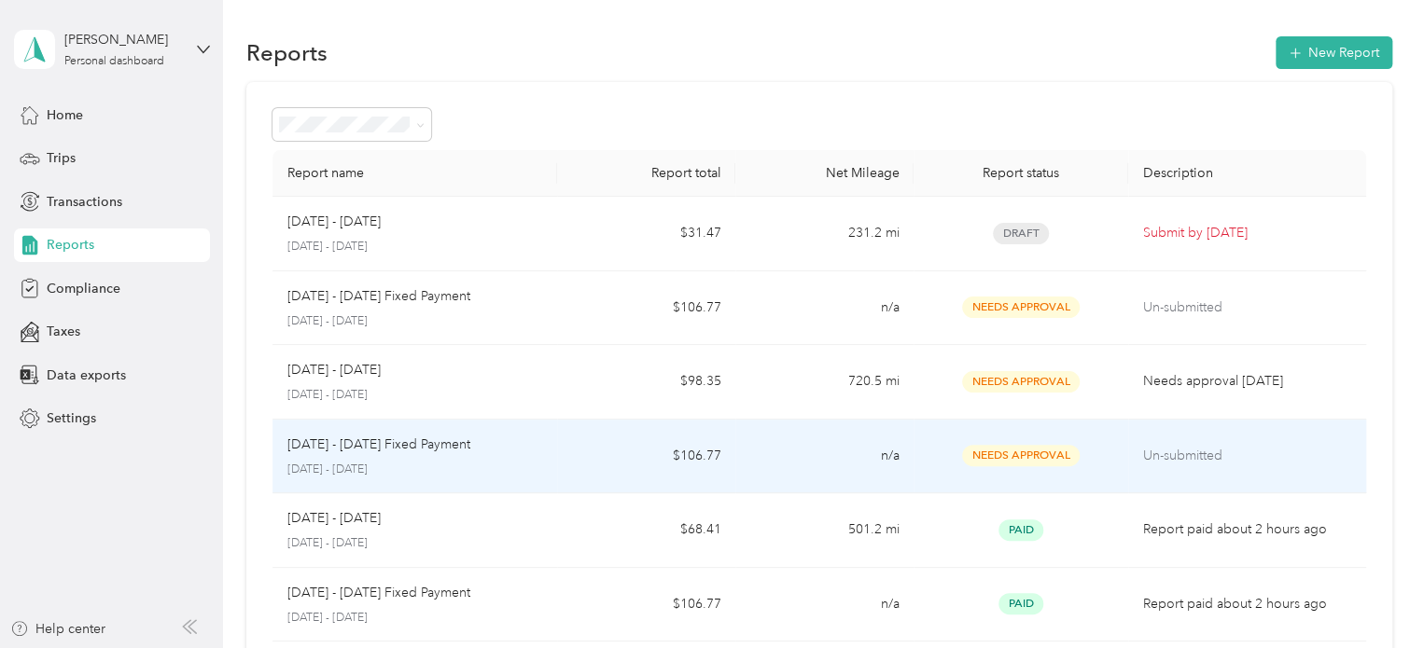
click at [1143, 458] on p "Un-submitted" at bounding box center [1247, 456] width 208 height 21
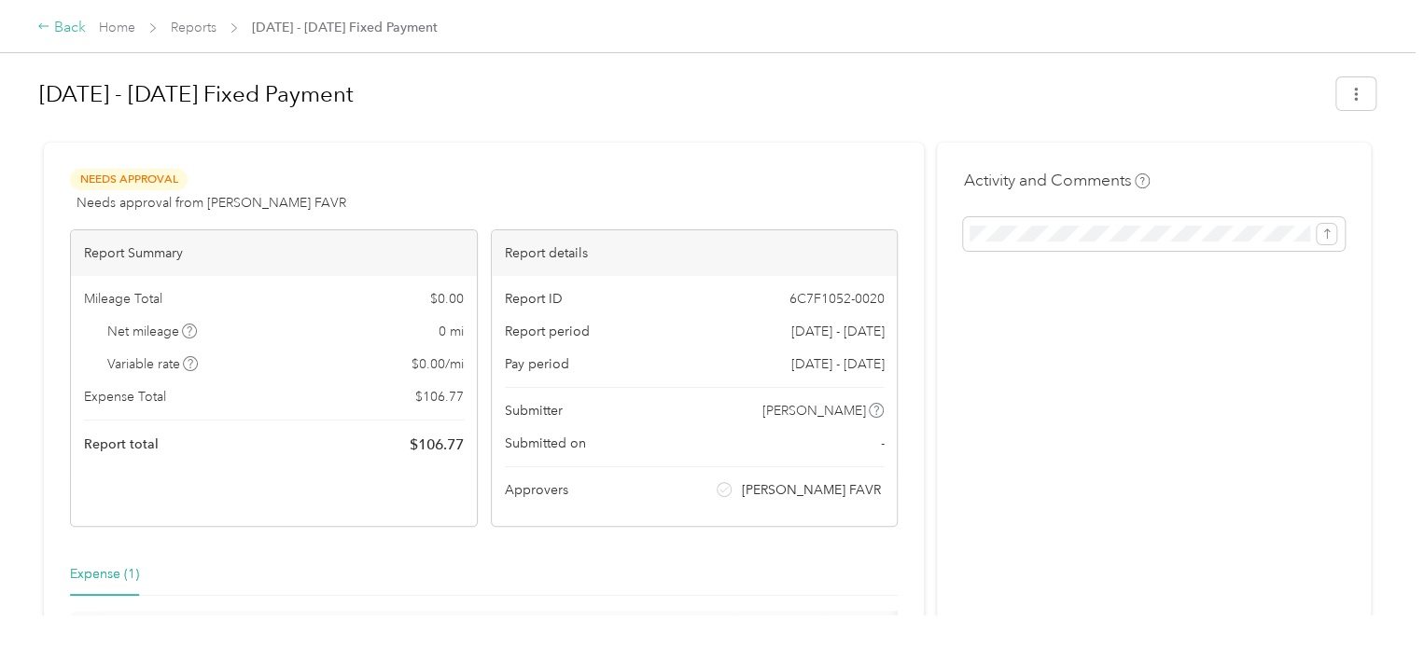
click at [67, 29] on div "Back" at bounding box center [61, 28] width 49 height 22
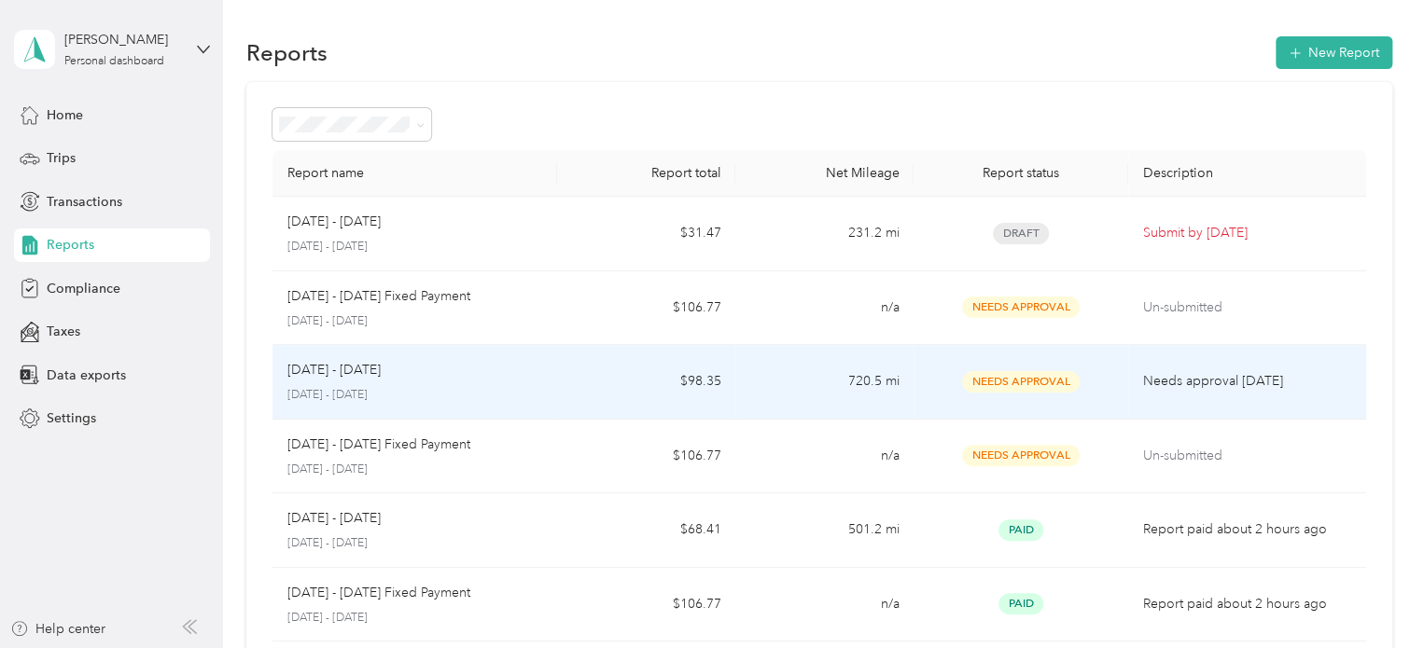
click at [1177, 379] on p "Needs approval [DATE]" at bounding box center [1247, 381] width 208 height 21
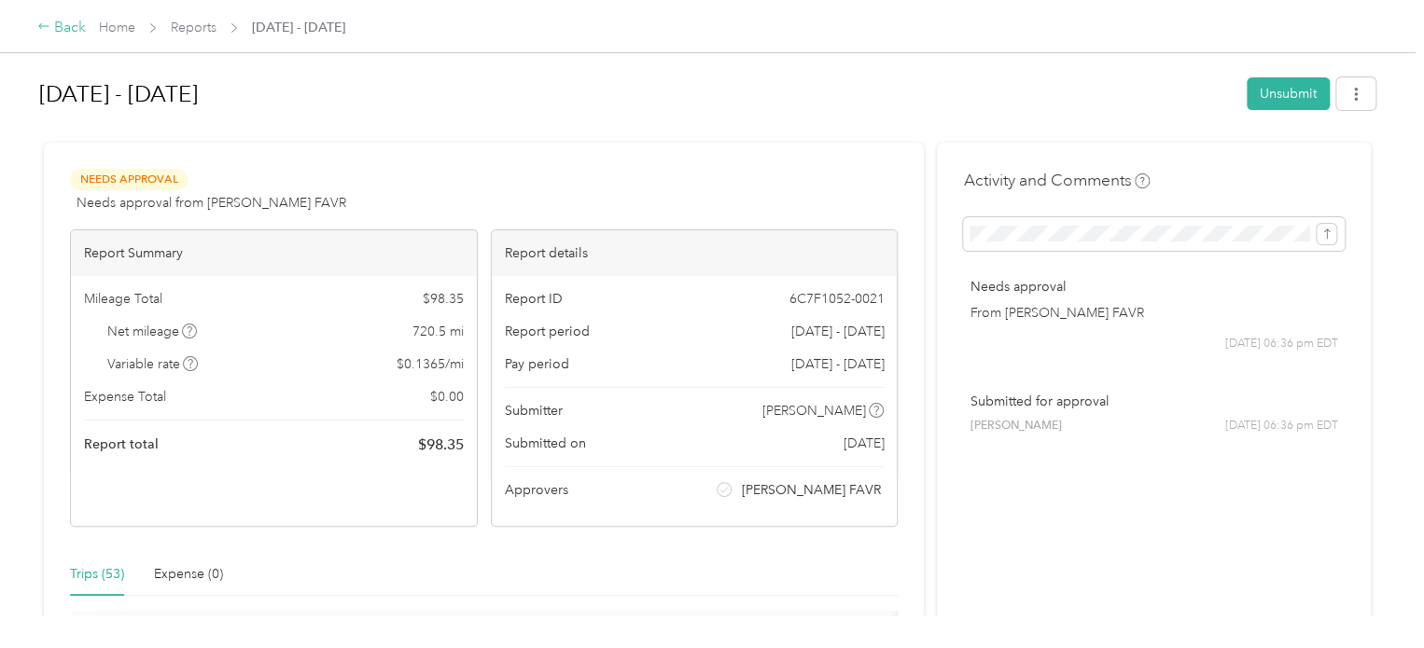
click at [54, 29] on div "Back" at bounding box center [61, 28] width 49 height 22
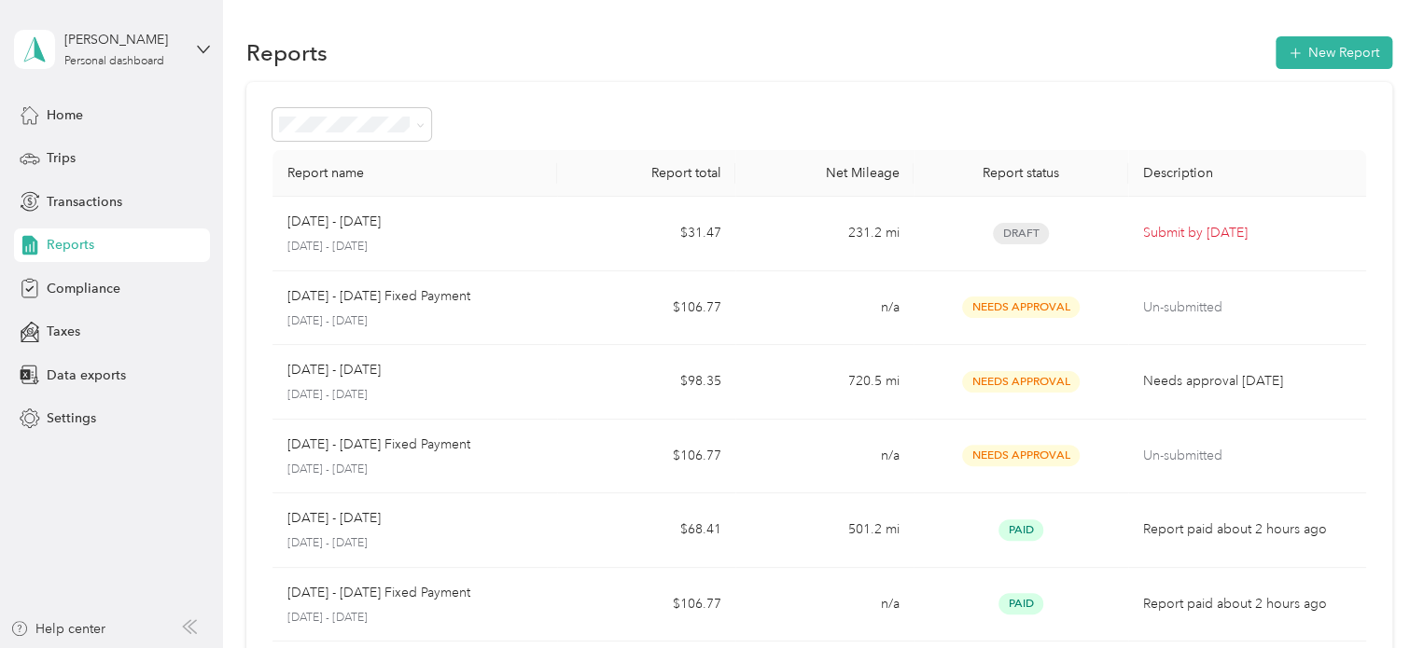
click at [768, 66] on div "Reports New Report" at bounding box center [819, 52] width 1146 height 39
click at [532, 118] on div at bounding box center [818, 124] width 1093 height 33
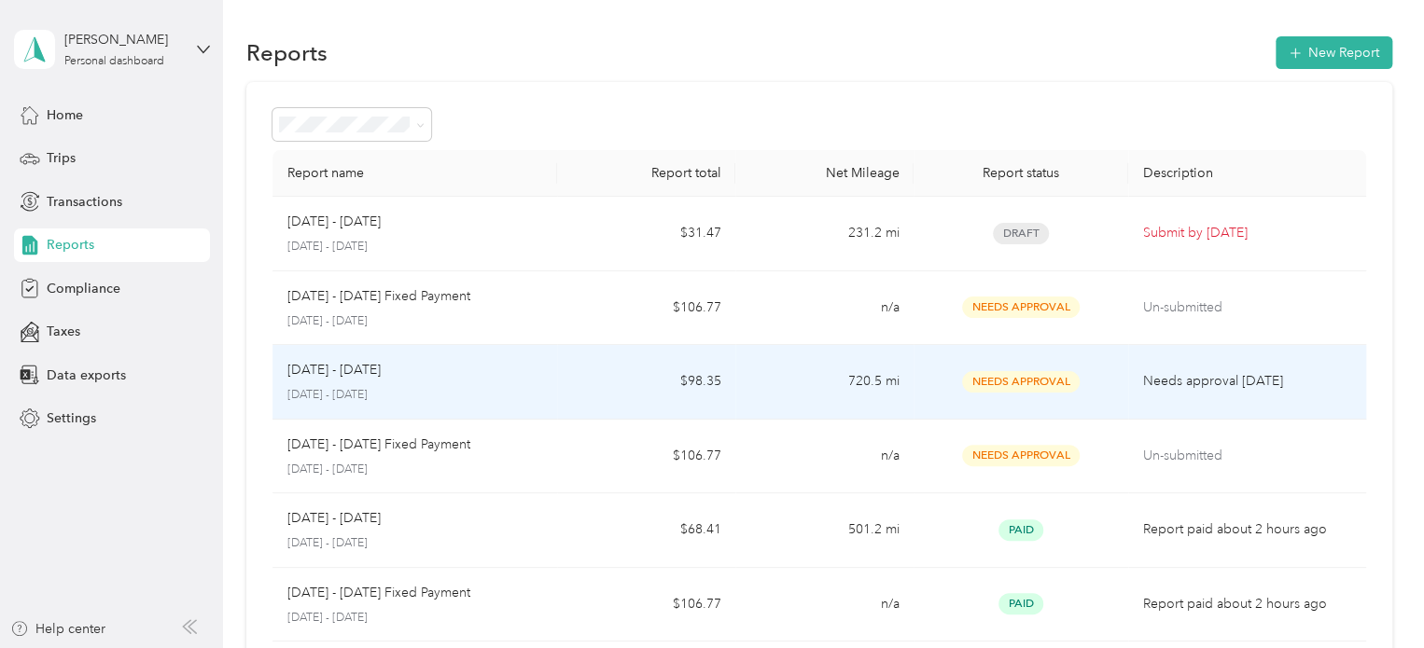
click at [1155, 376] on p "Needs approval [DATE]" at bounding box center [1247, 381] width 208 height 21
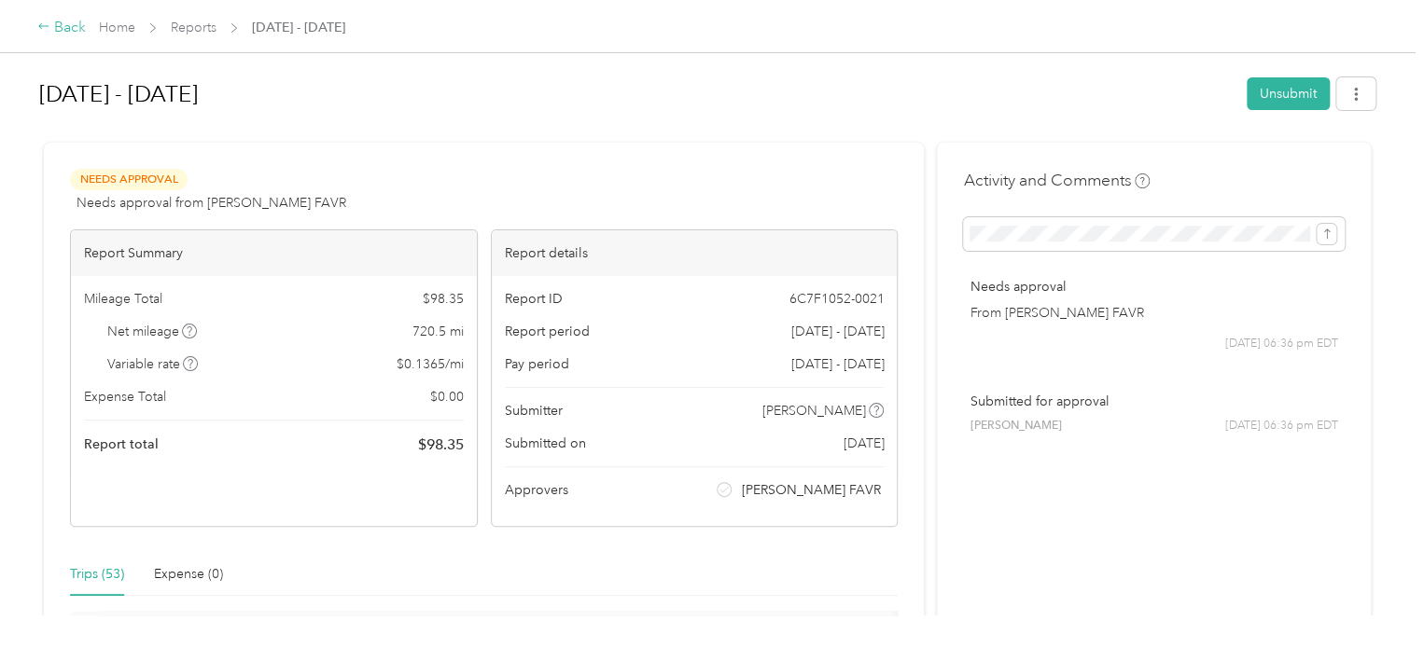
click at [58, 31] on div "Back" at bounding box center [61, 28] width 49 height 22
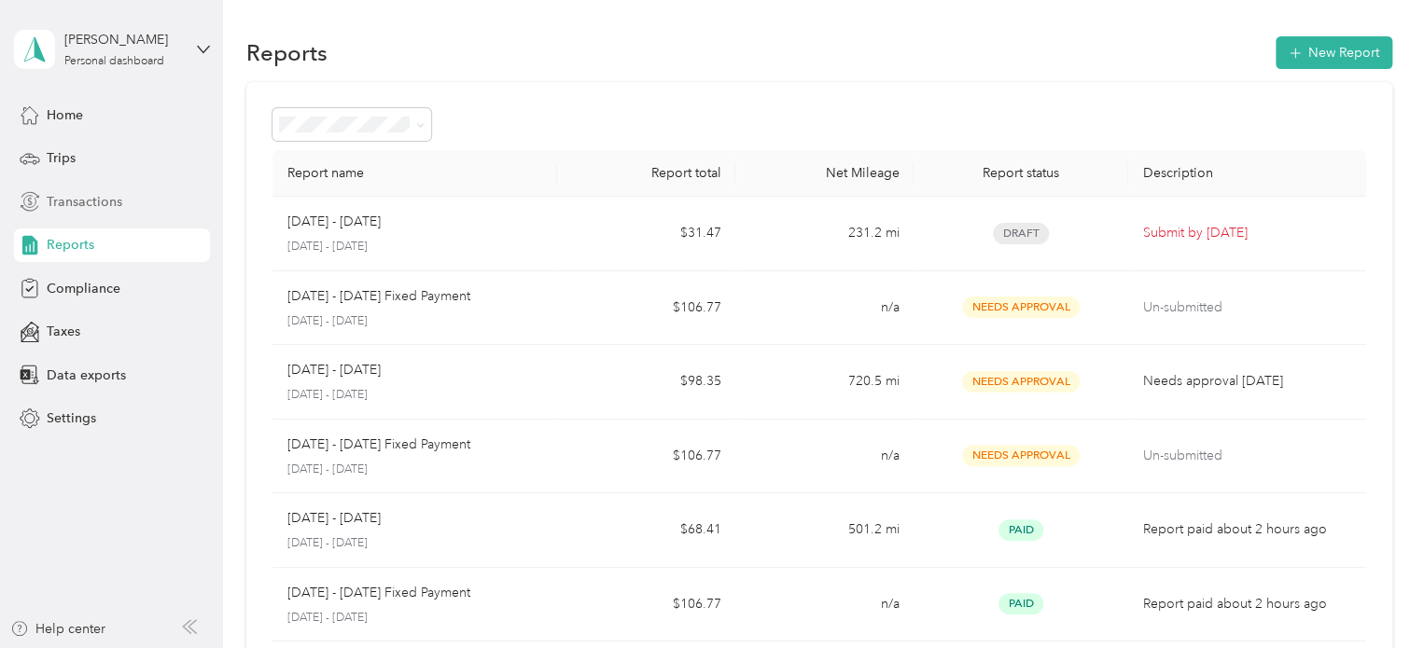
click at [71, 199] on span "Transactions" at bounding box center [85, 202] width 76 height 20
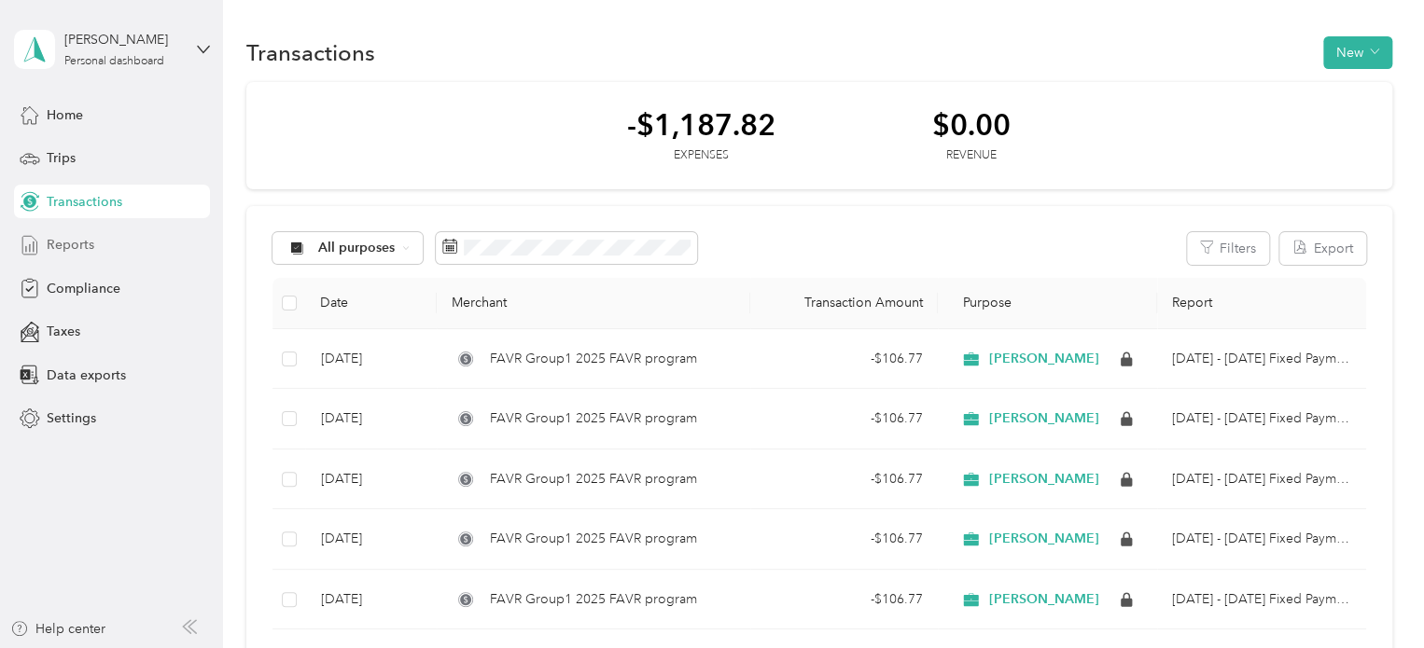
click at [69, 249] on span "Reports" at bounding box center [71, 245] width 48 height 20
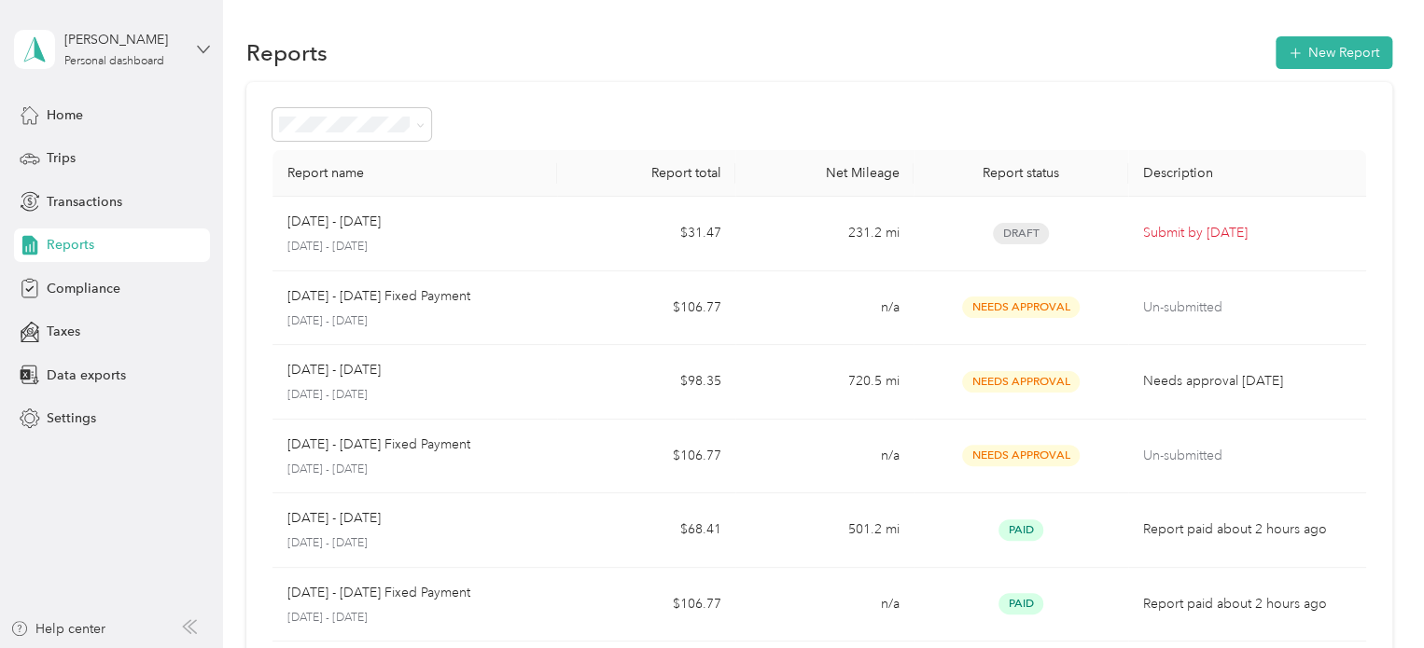
click at [201, 43] on icon at bounding box center [203, 49] width 13 height 13
click at [93, 145] on div "Log out" at bounding box center [66, 154] width 72 height 20
